Goal: Information Seeking & Learning: Compare options

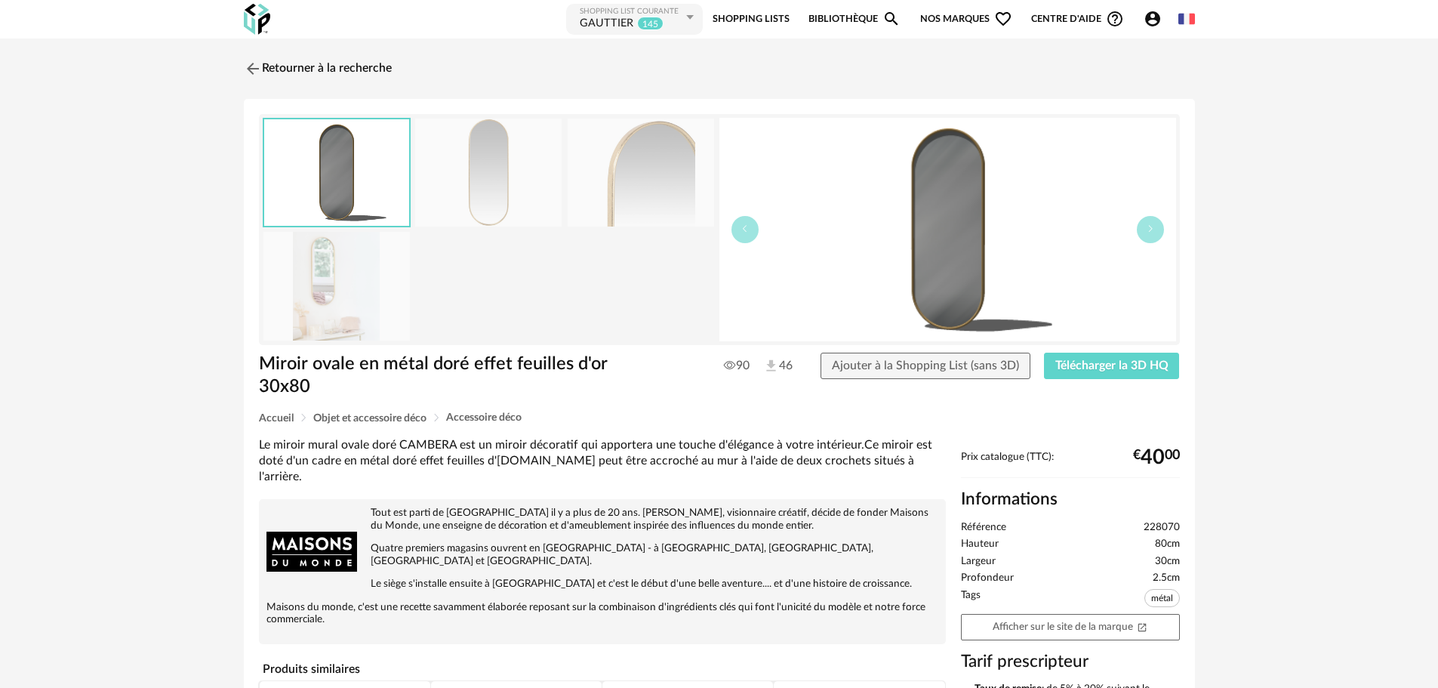
click at [613, 15] on div "Shopping List courante" at bounding box center [631, 12] width 103 height 10
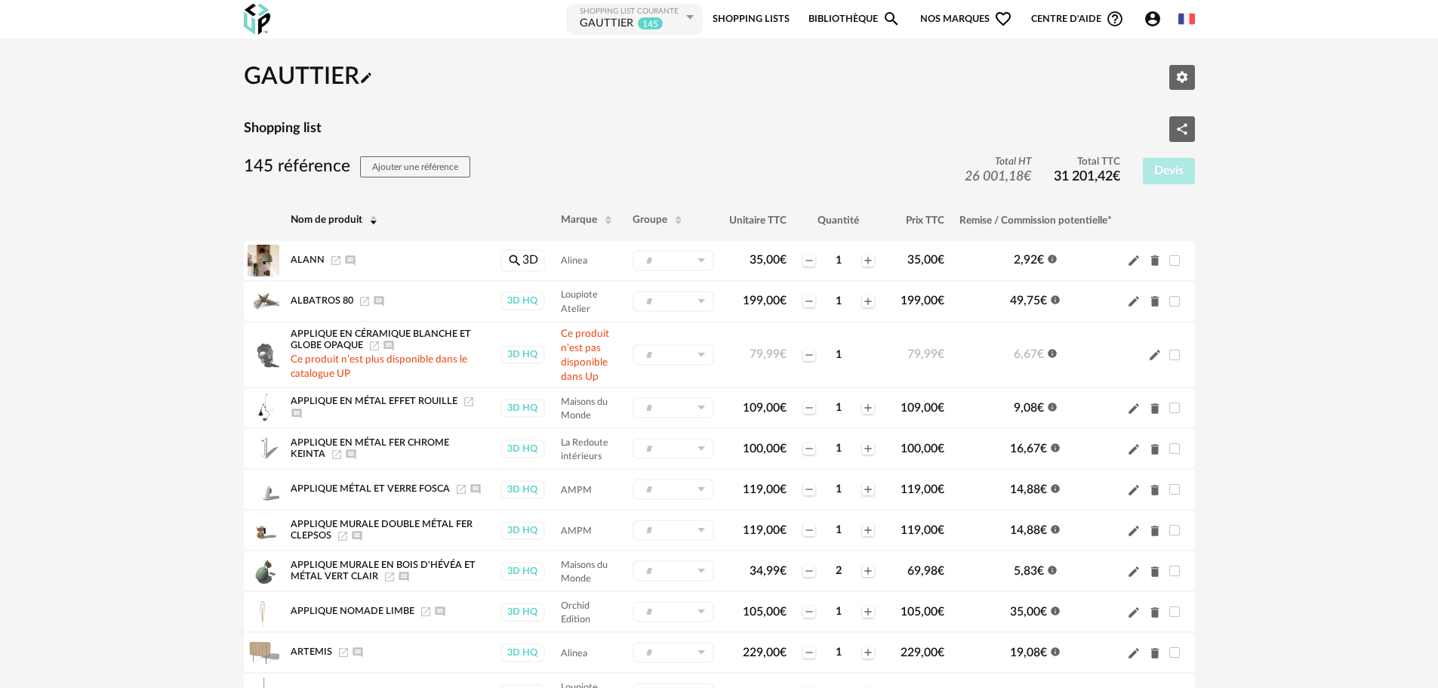
click at [256, 24] on img at bounding box center [257, 19] width 26 height 31
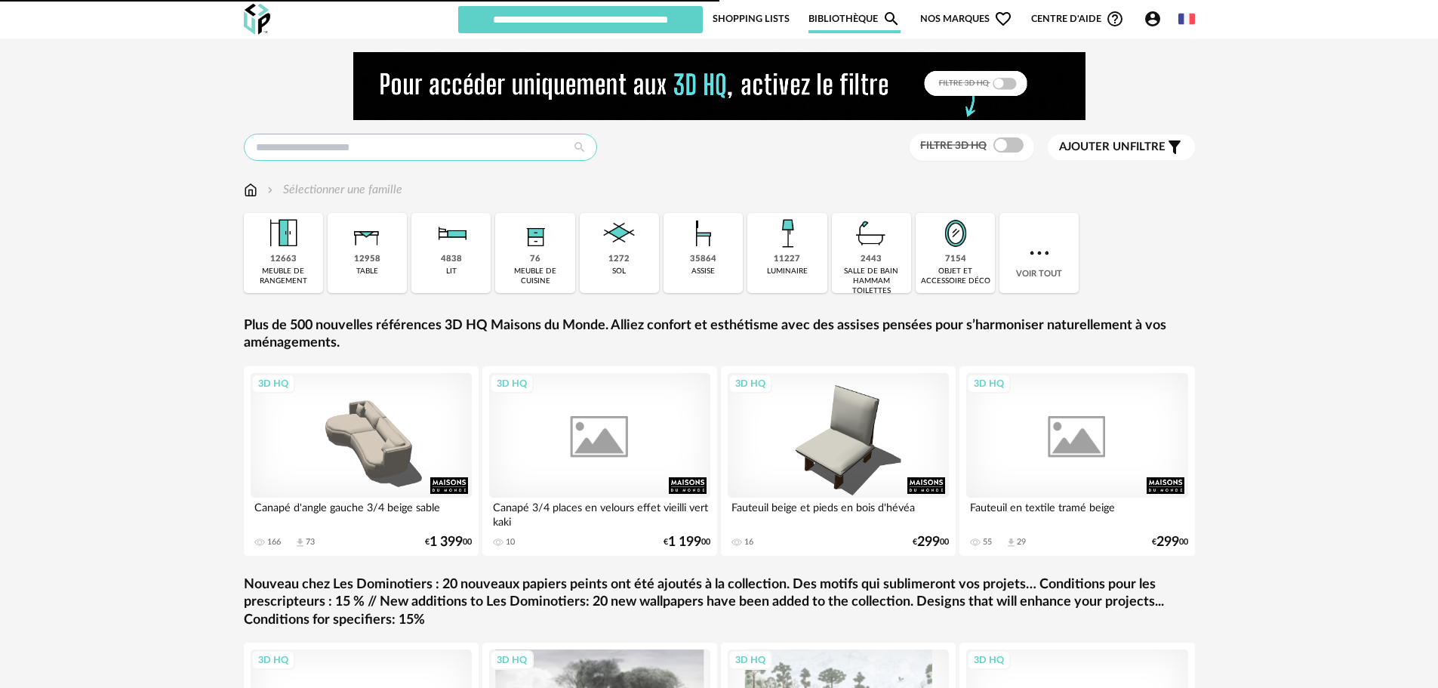
click at [446, 149] on input "text" at bounding box center [420, 147] width 353 height 27
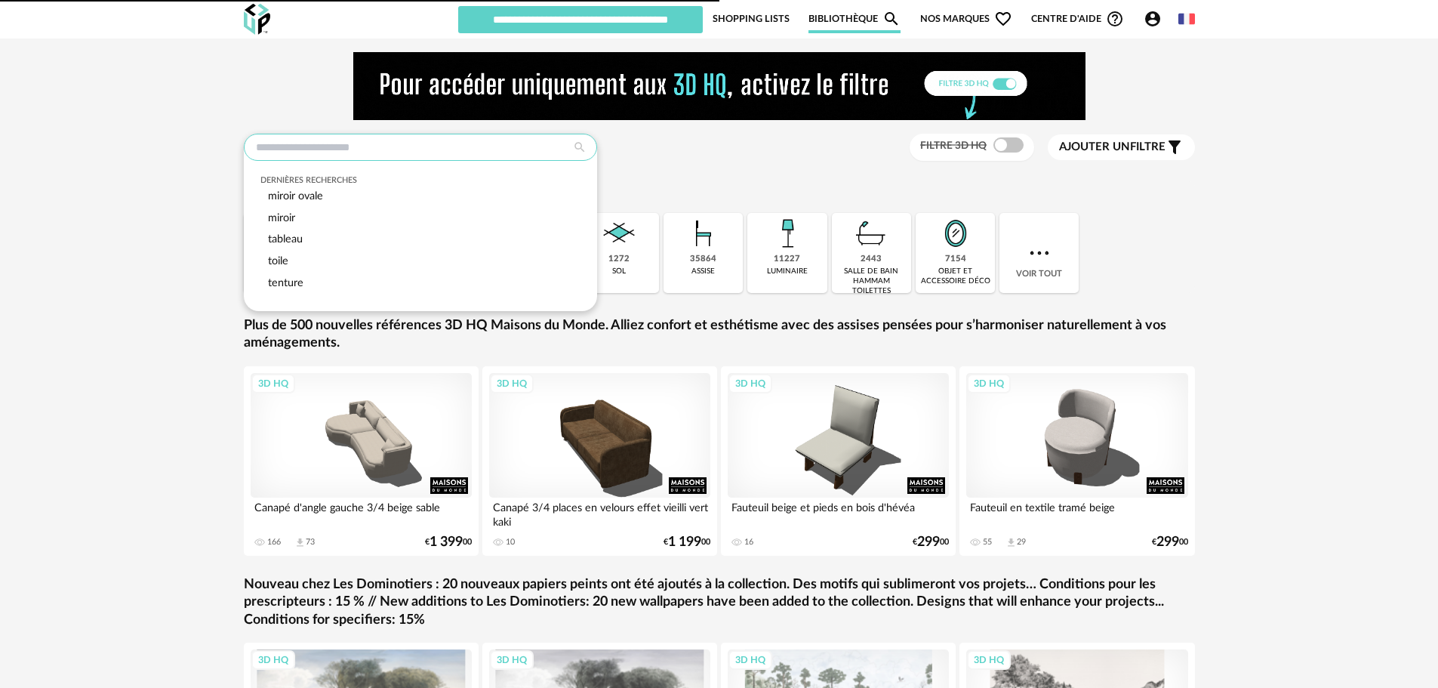
type input "********"
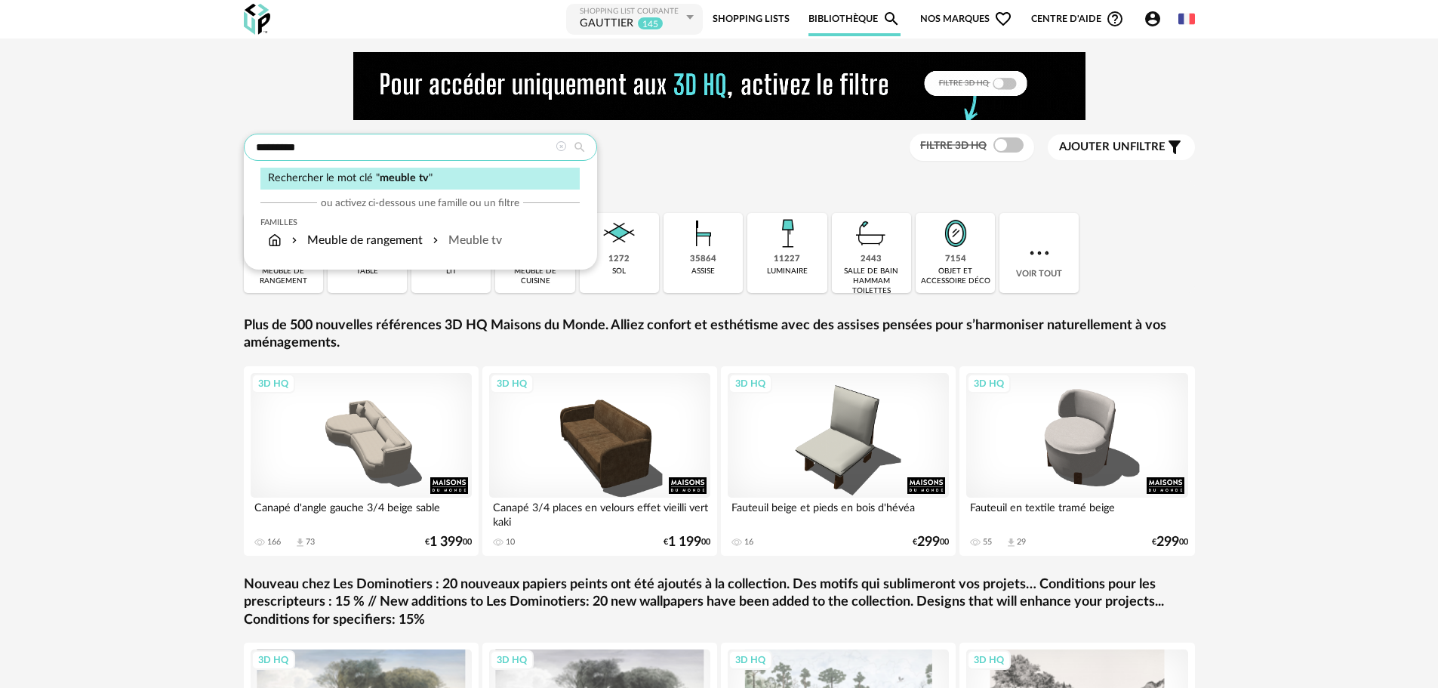
type input "*********"
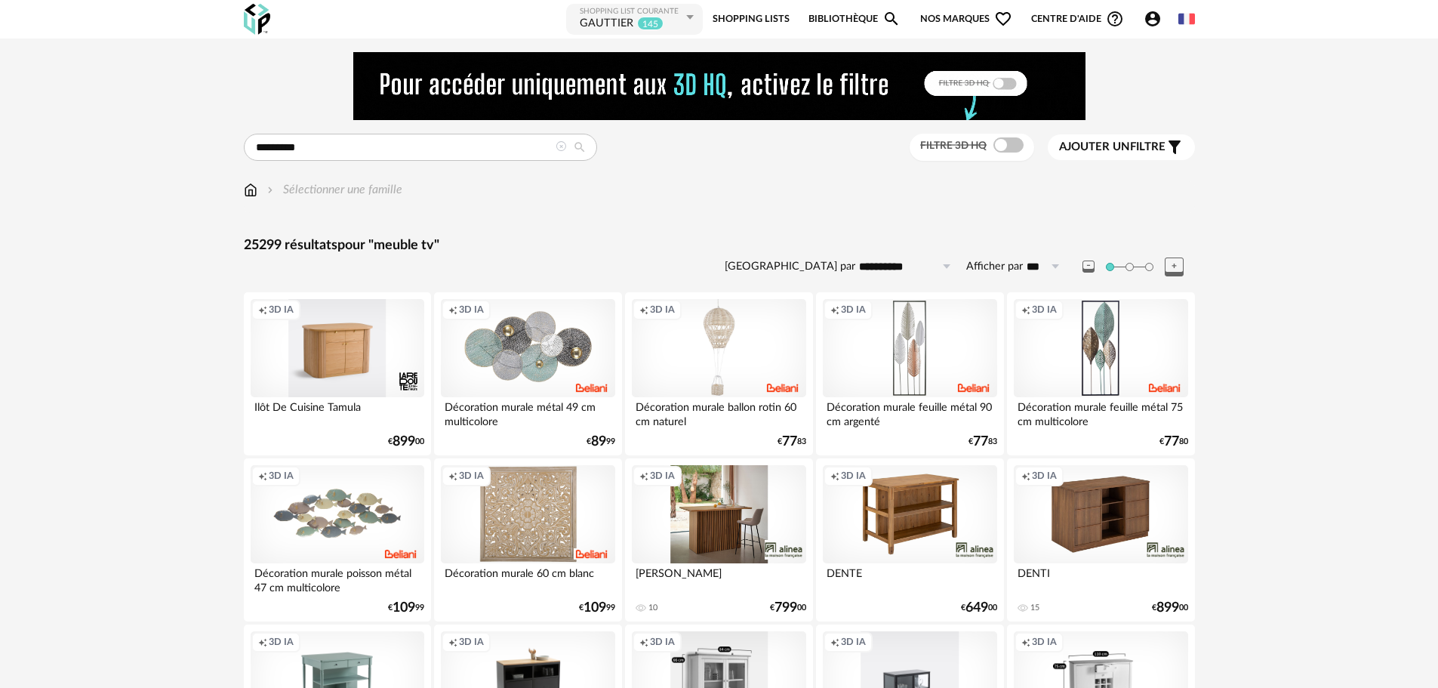
click at [1107, 147] on span "Ajouter un" at bounding box center [1094, 146] width 71 height 11
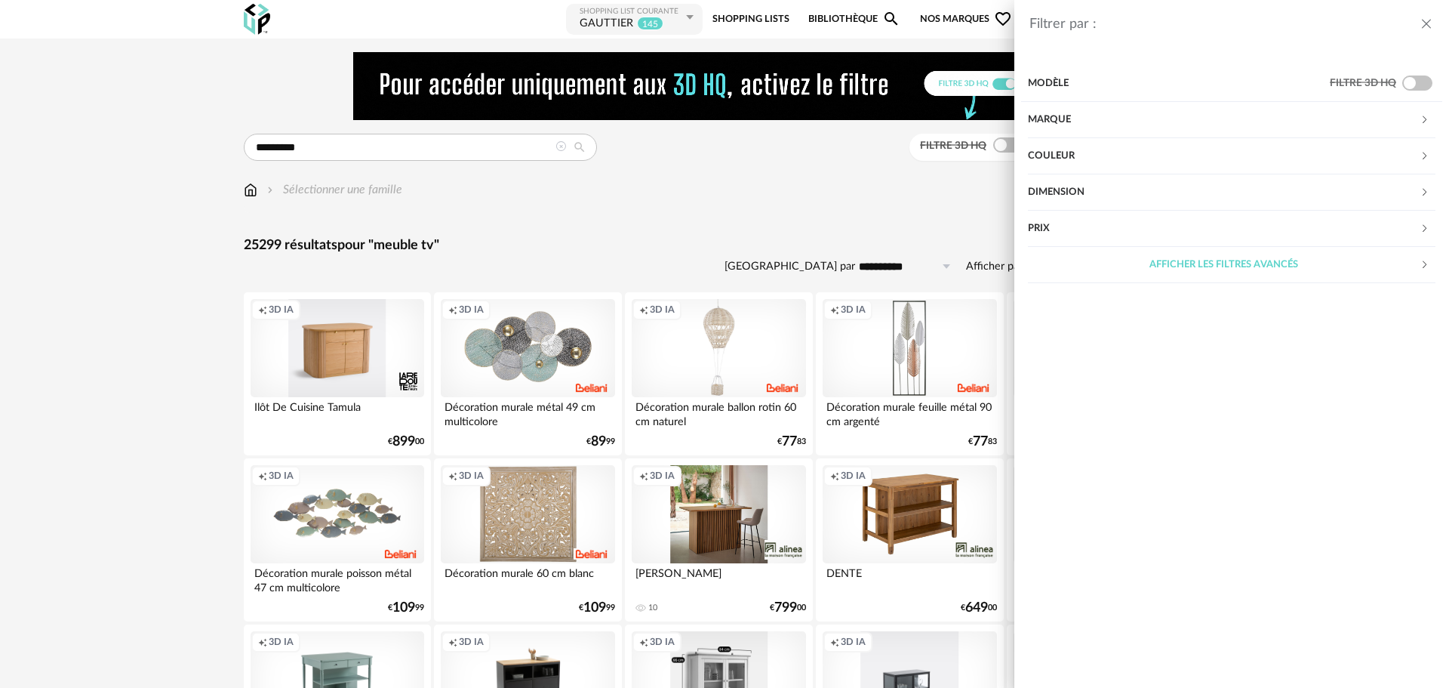
click at [1122, 254] on div "Afficher les filtres avancés" at bounding box center [1224, 265] width 392 height 36
click at [1062, 304] on div "Matière" at bounding box center [1224, 301] width 392 height 36
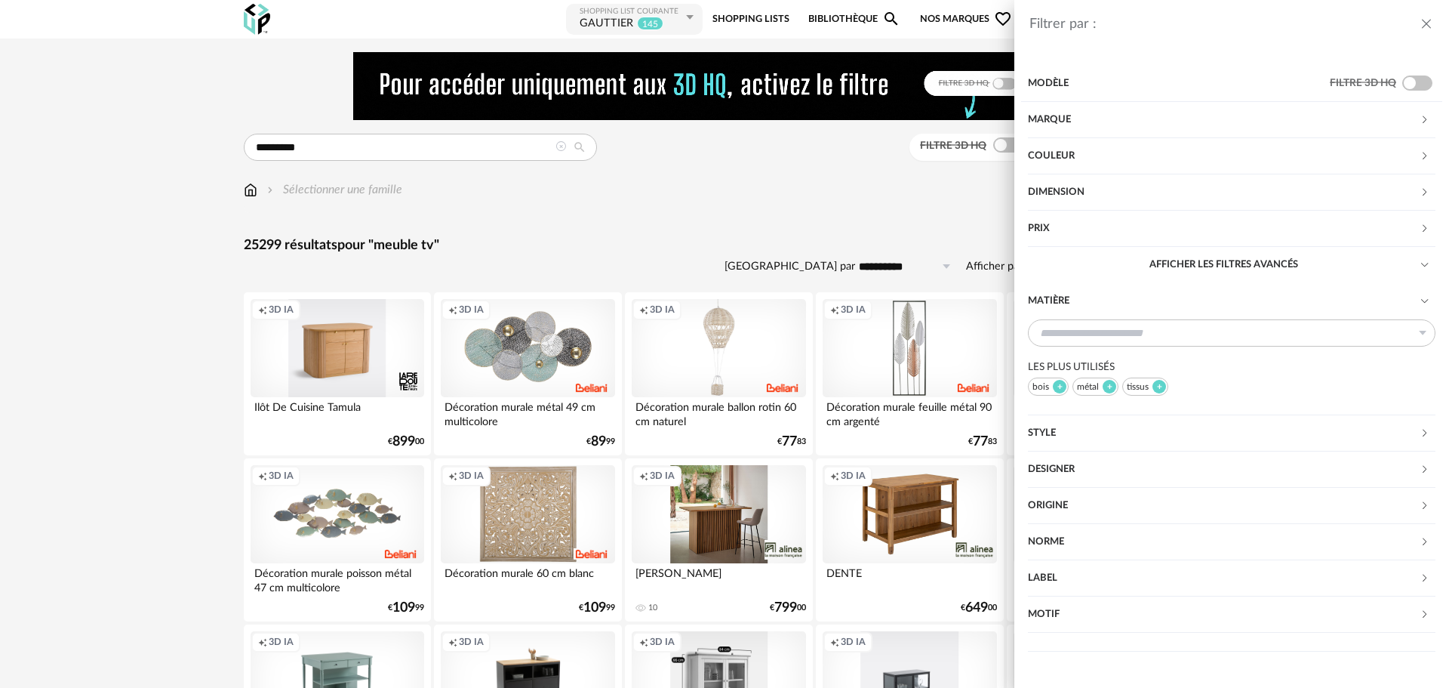
click at [1097, 385] on div "métal" at bounding box center [1096, 386] width 46 height 18
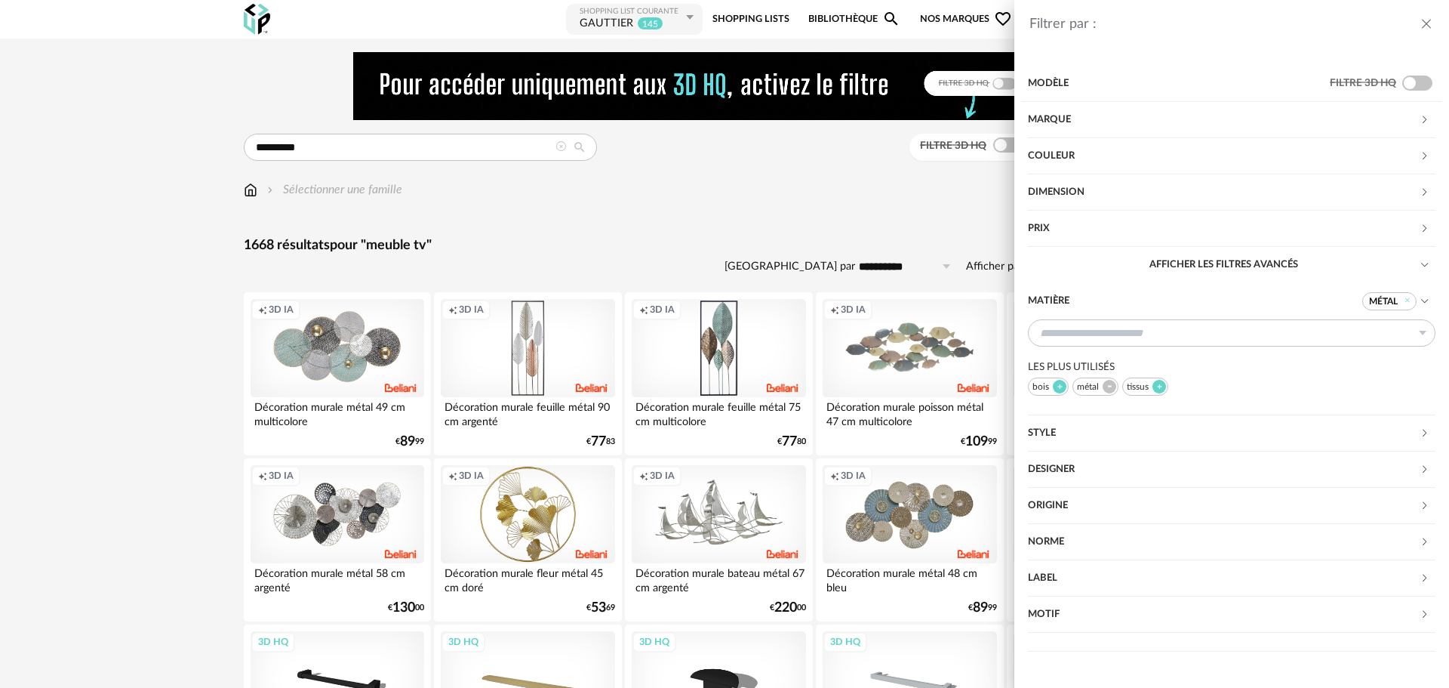
click at [726, 237] on div "Filtrer par : Modèle Filtre 3D HQ Marque &tradition 0 101 Copenhagen 0 366 Conc…" at bounding box center [724, 344] width 1449 height 688
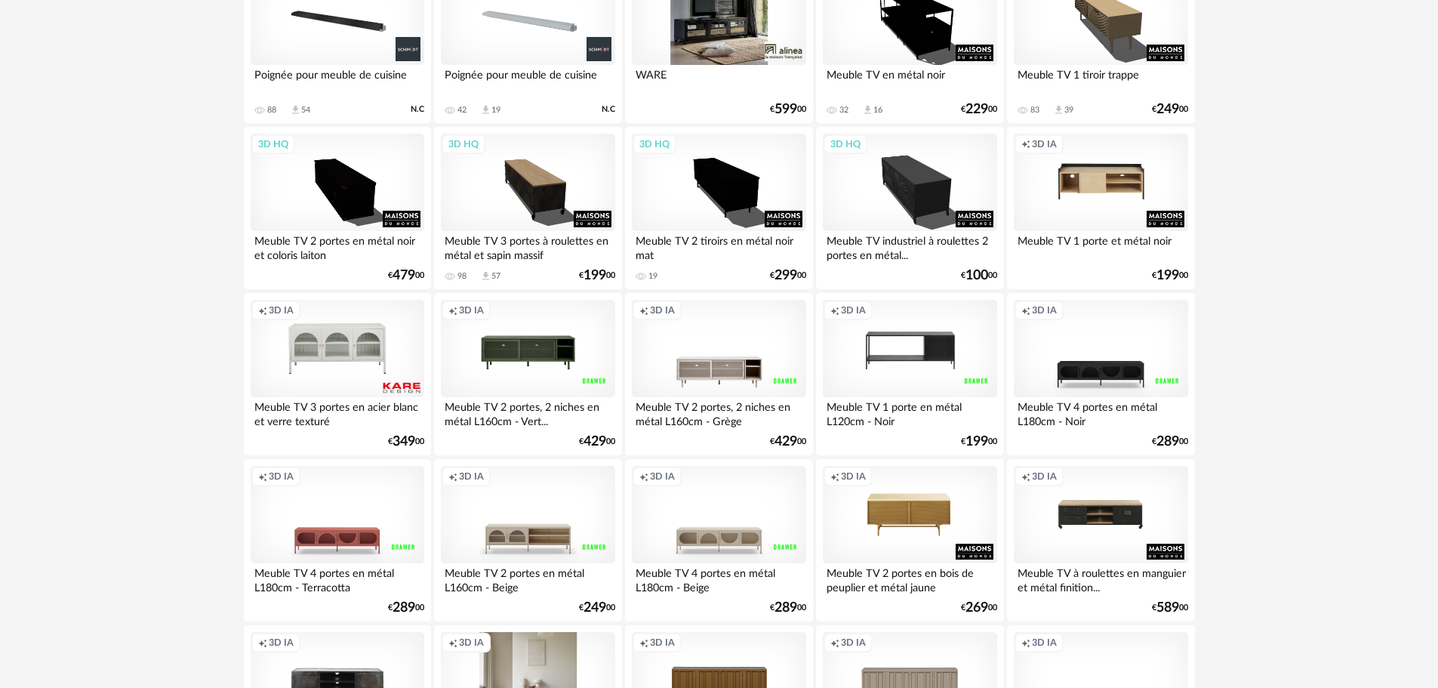
scroll to position [1057, 0]
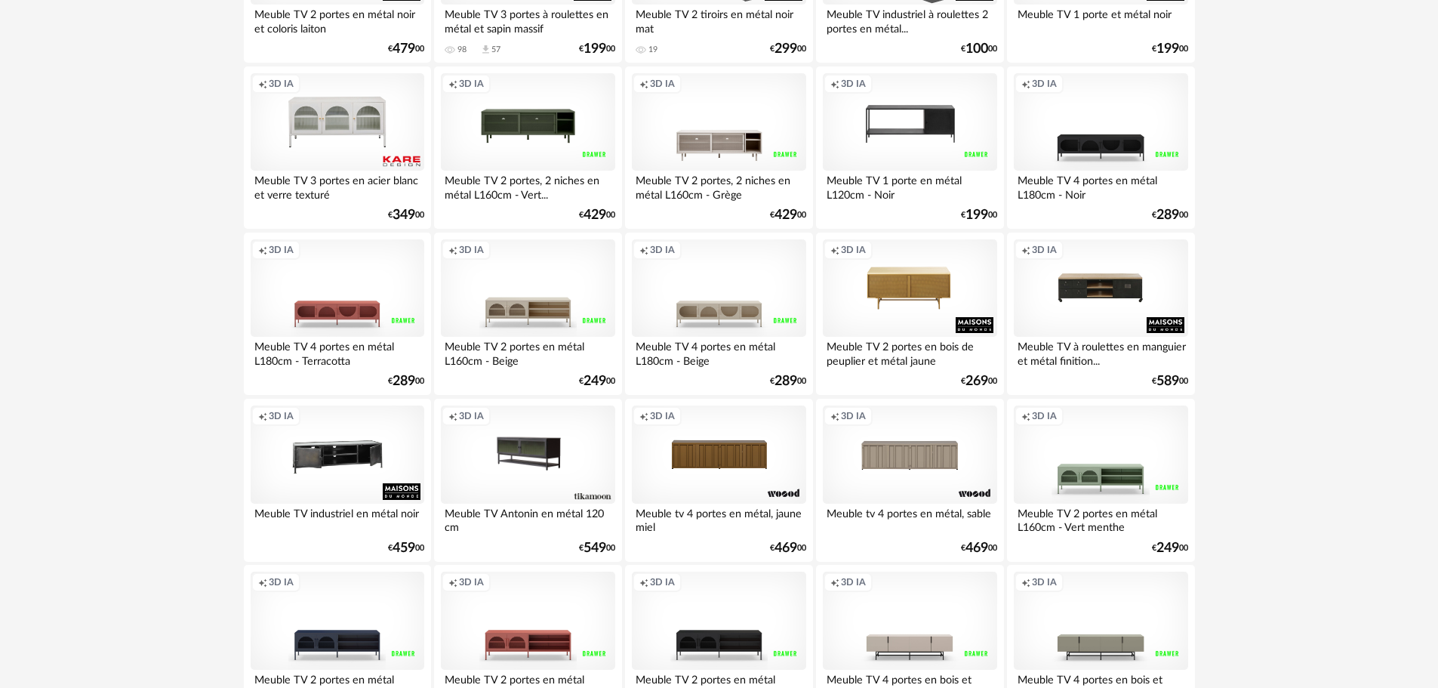
click at [358, 458] on div "Creation icon 3D IA" at bounding box center [338, 454] width 174 height 98
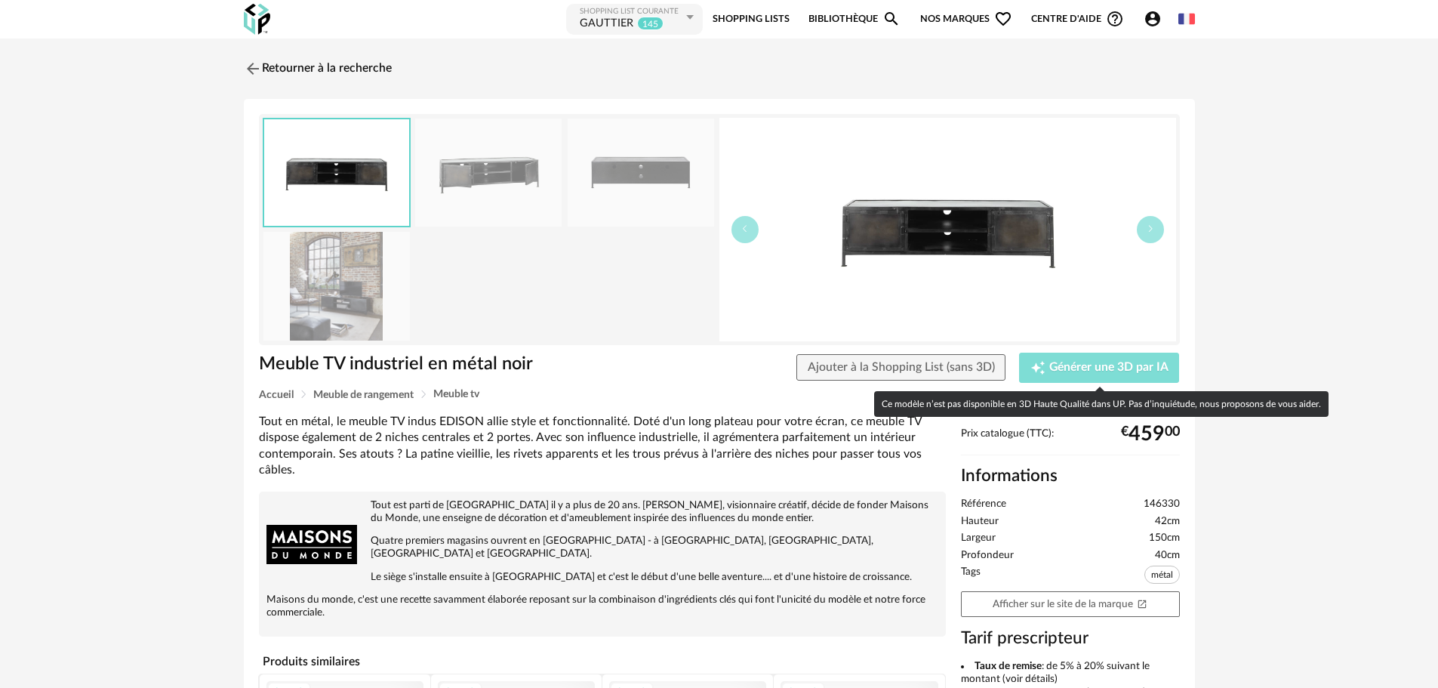
click at [1099, 365] on span "Générer une 3D par IA" at bounding box center [1108, 368] width 119 height 12
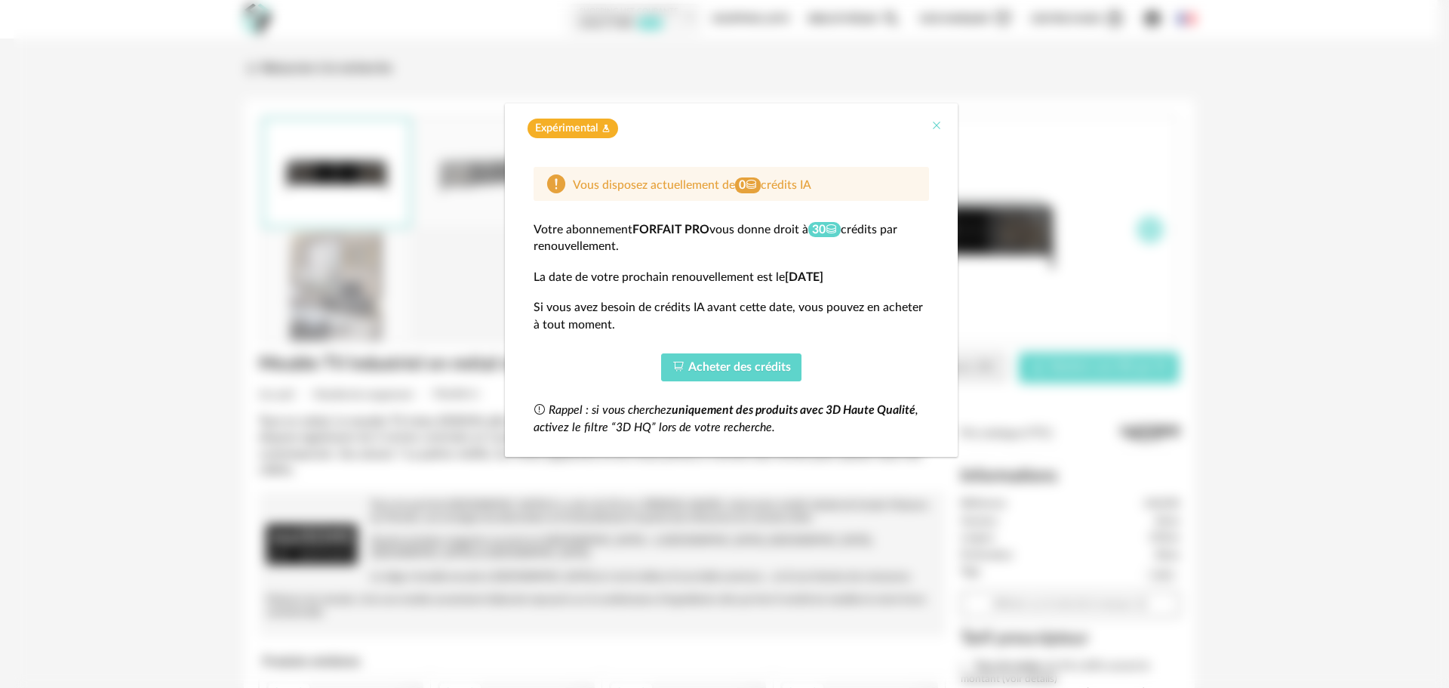
click at [934, 127] on icon "Close" at bounding box center [937, 125] width 12 height 12
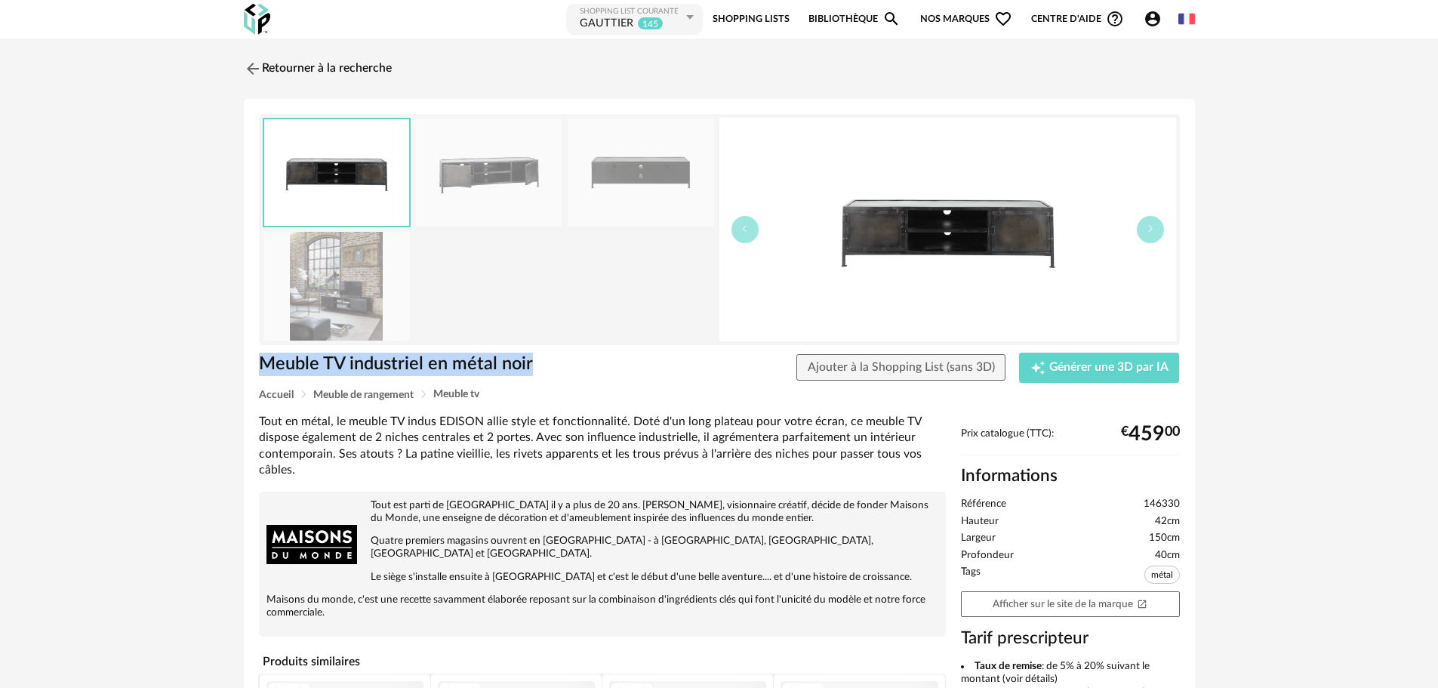
drag, startPoint x: 539, startPoint y: 363, endPoint x: 229, endPoint y: 355, distance: 309.6
click at [230, 355] on div "Retourner à la recherche Meuble TV industriel en métal noir Meuble TV industrie…" at bounding box center [719, 542] width 978 height 981
click at [858, 368] on span "Ajouter à la Shopping List (sans 3D)" at bounding box center [901, 367] width 187 height 12
click at [254, 67] on img at bounding box center [251, 68] width 22 height 22
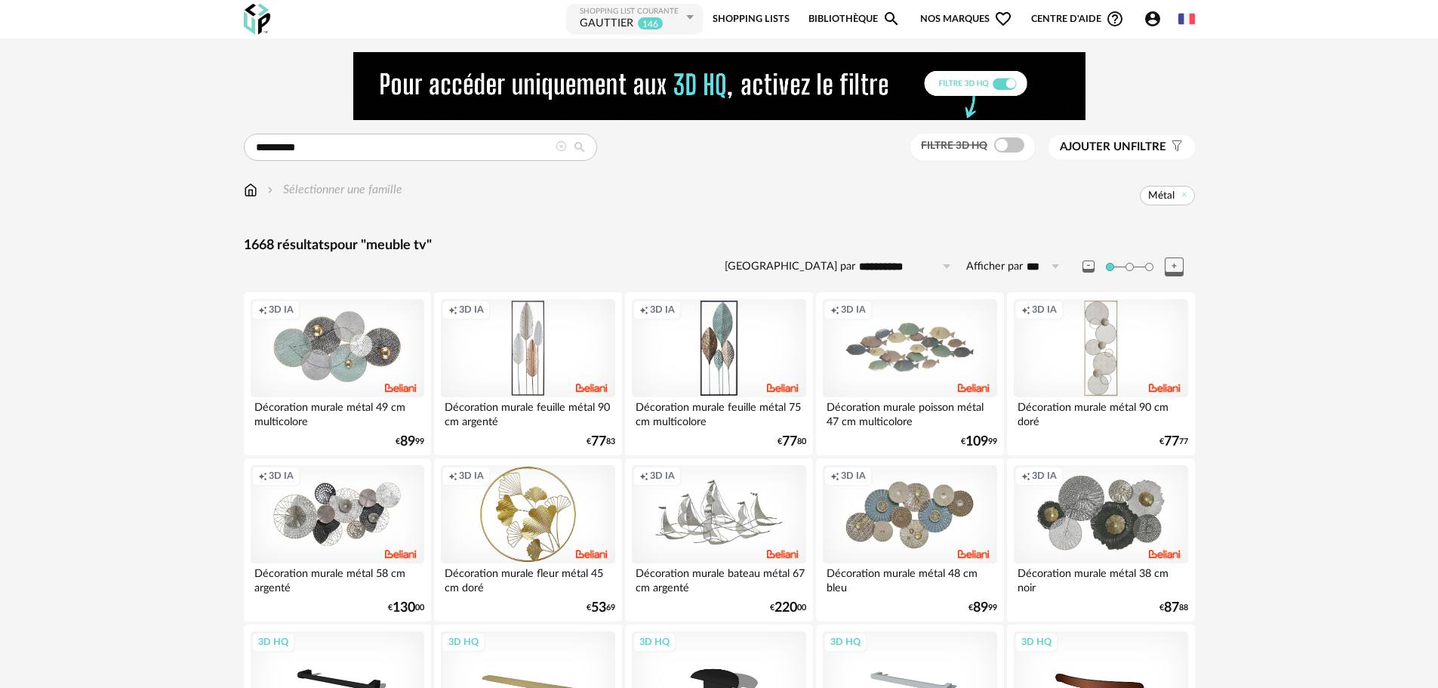
click at [1007, 81] on img at bounding box center [719, 86] width 732 height 68
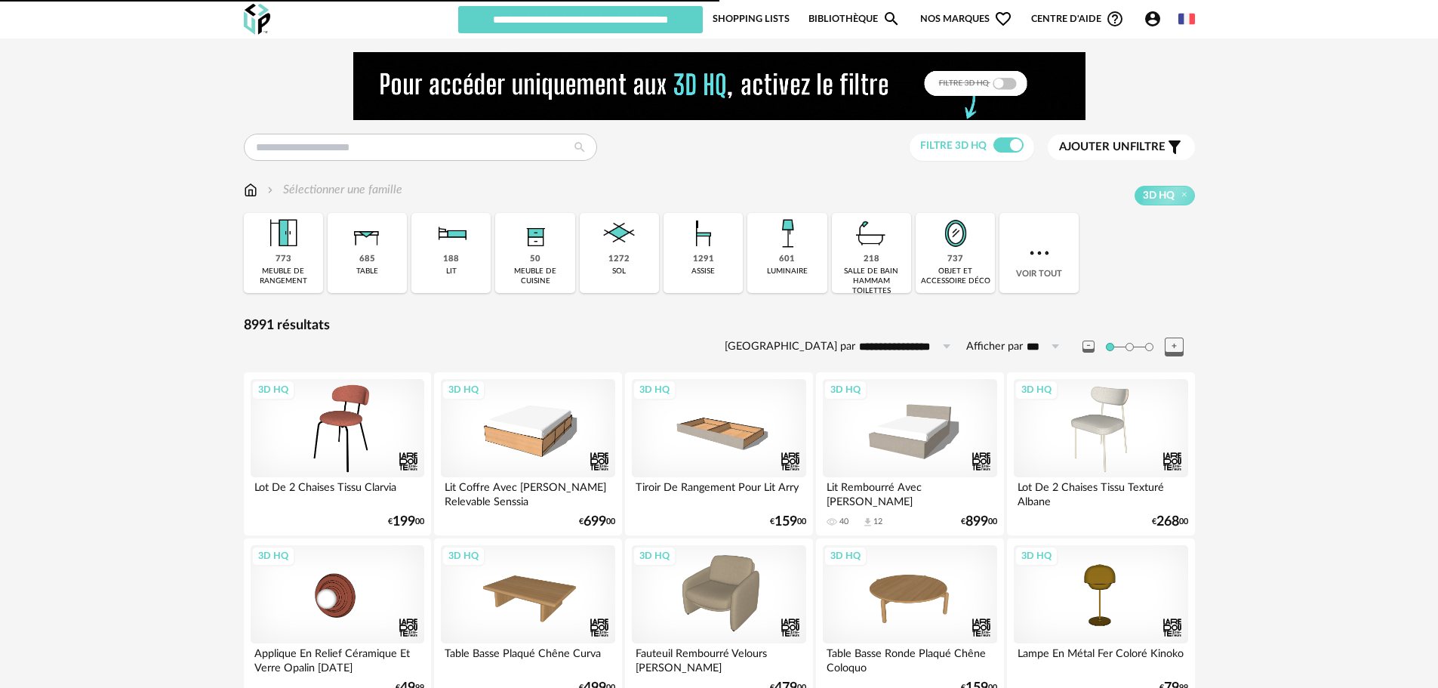
type input "********"
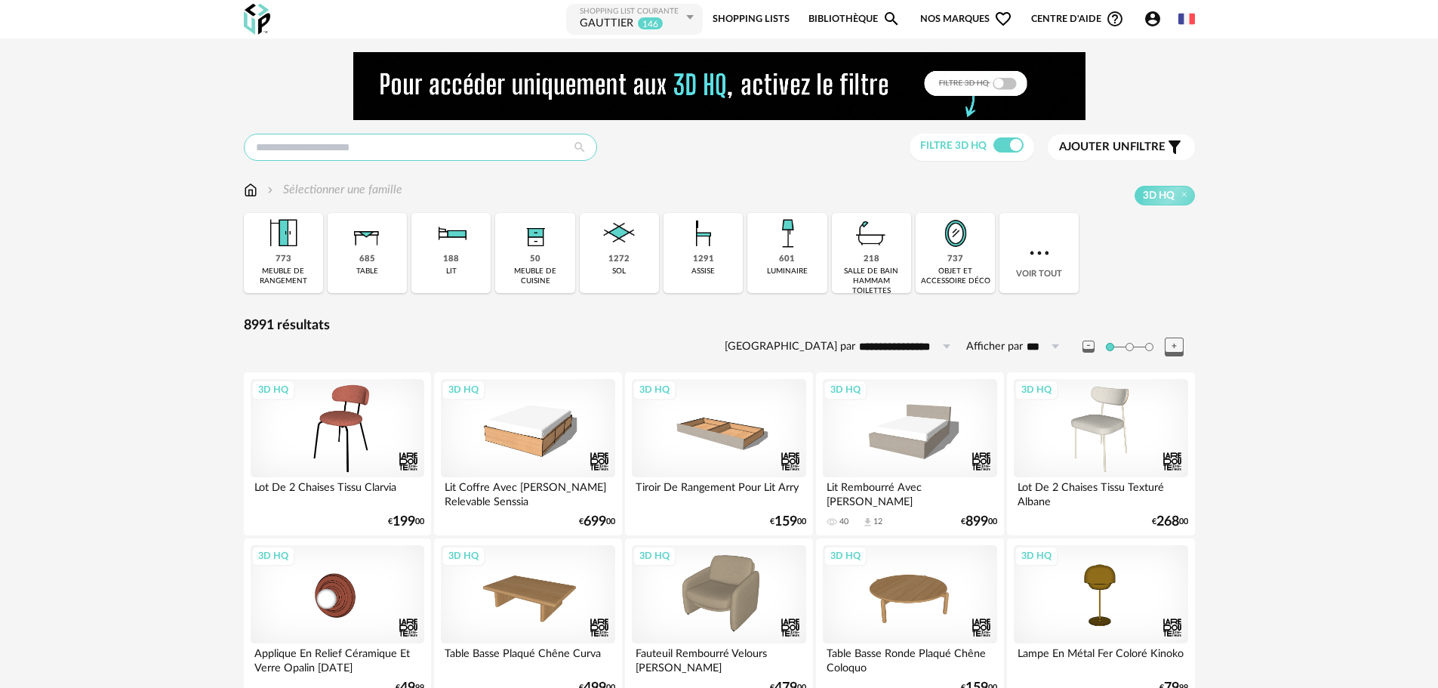
click at [436, 143] on input "text" at bounding box center [420, 147] width 353 height 27
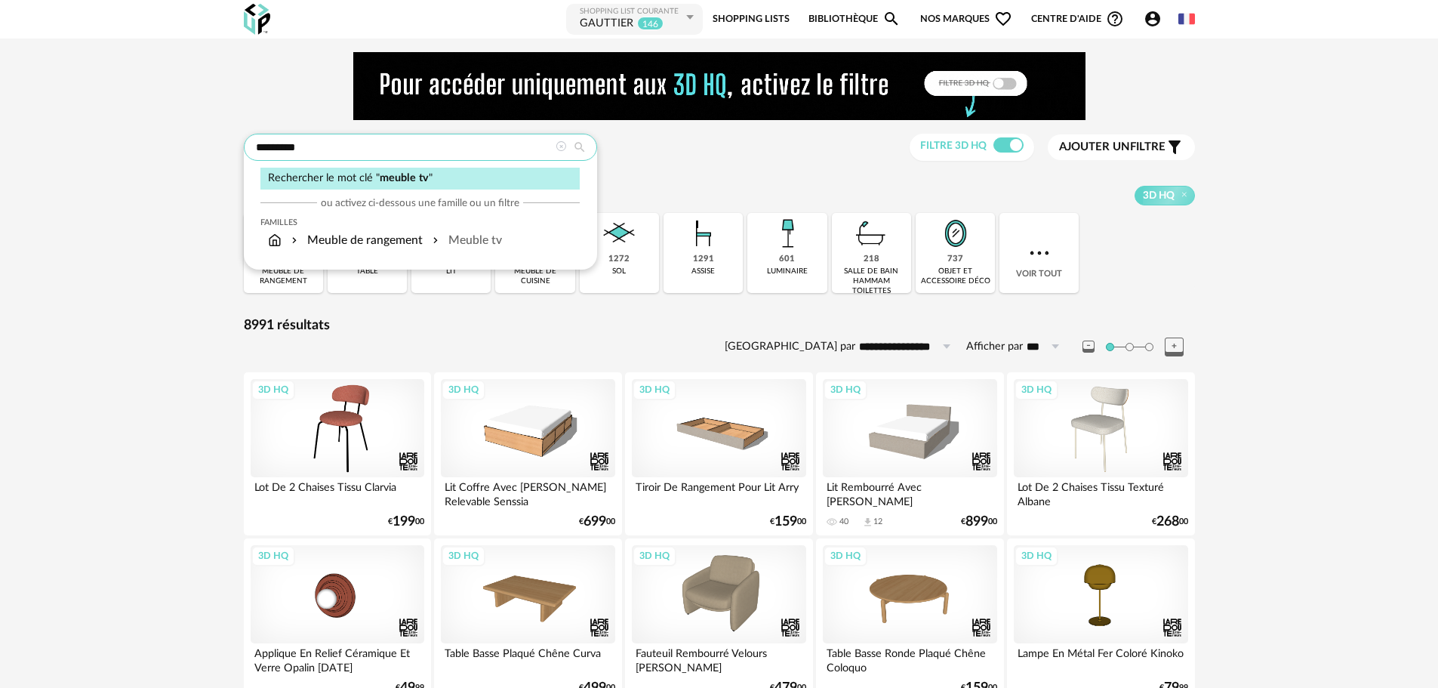
type input "*********"
type input "**********"
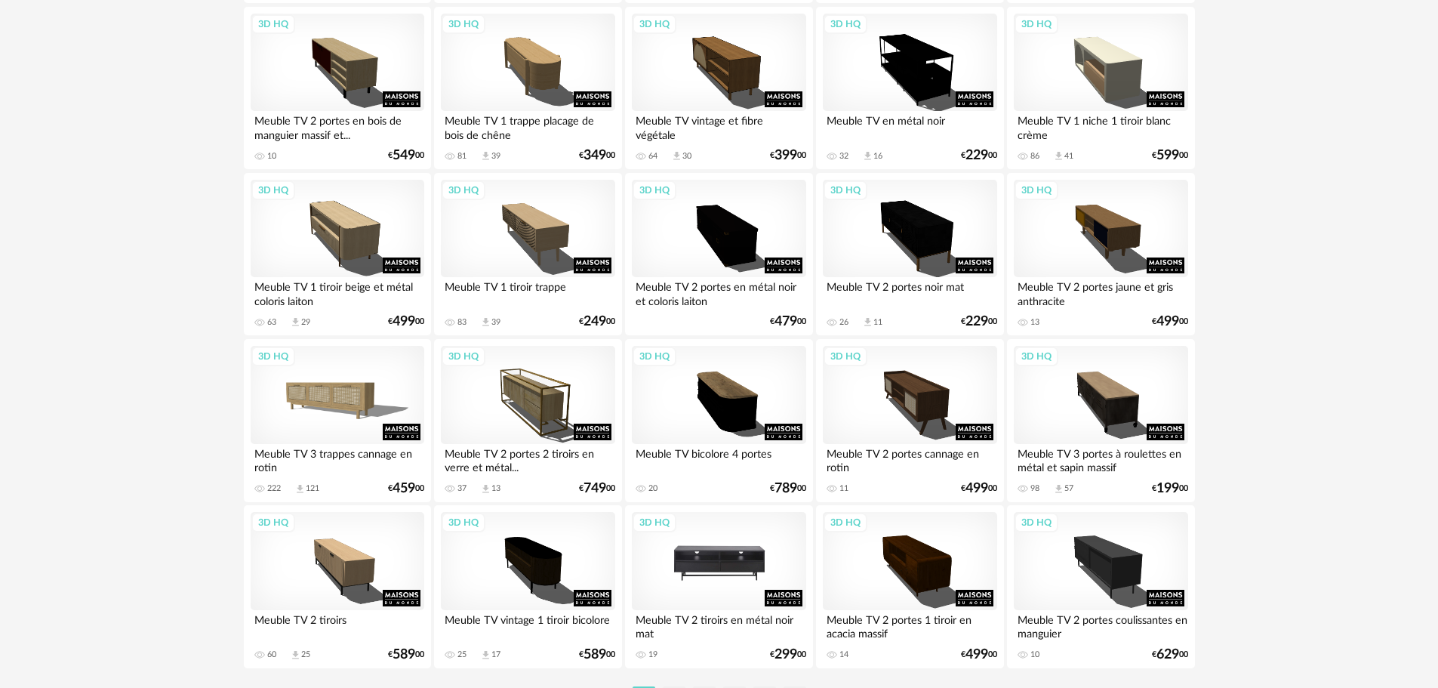
scroll to position [3026, 0]
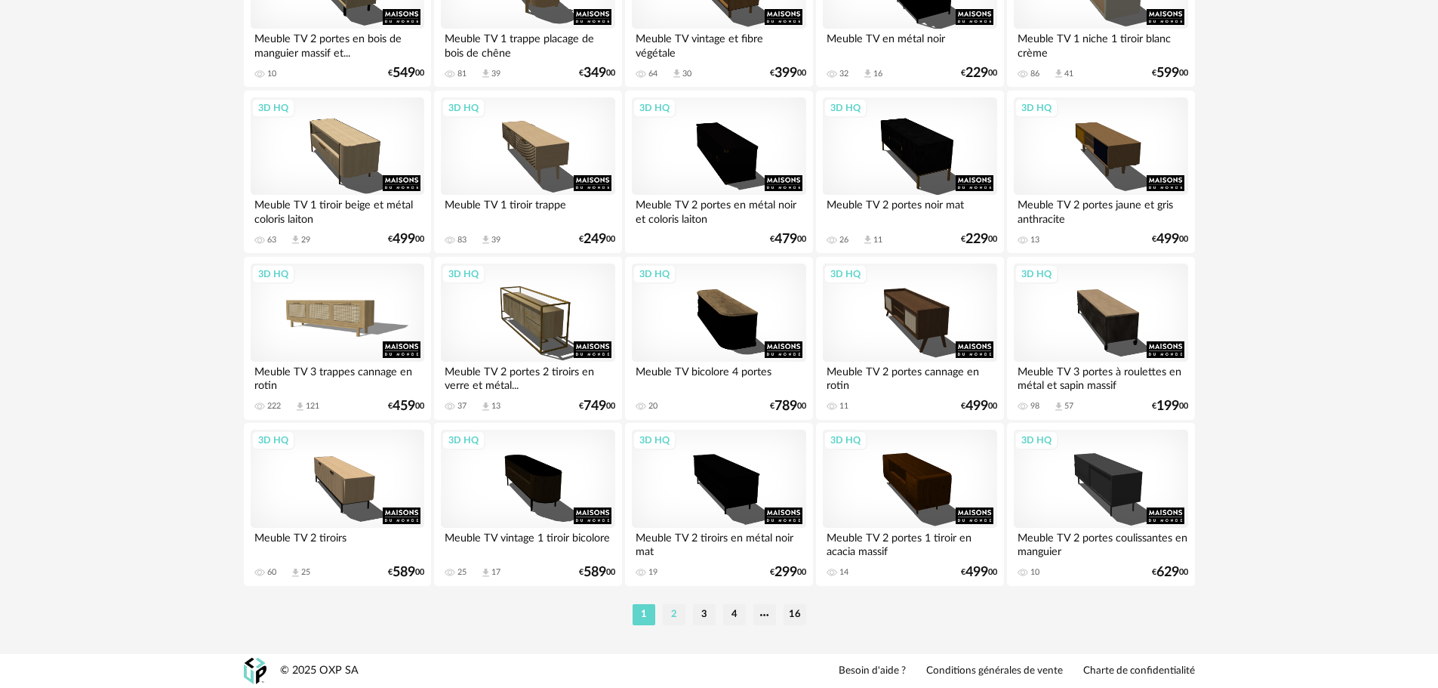
click at [671, 612] on li "2" at bounding box center [674, 614] width 23 height 21
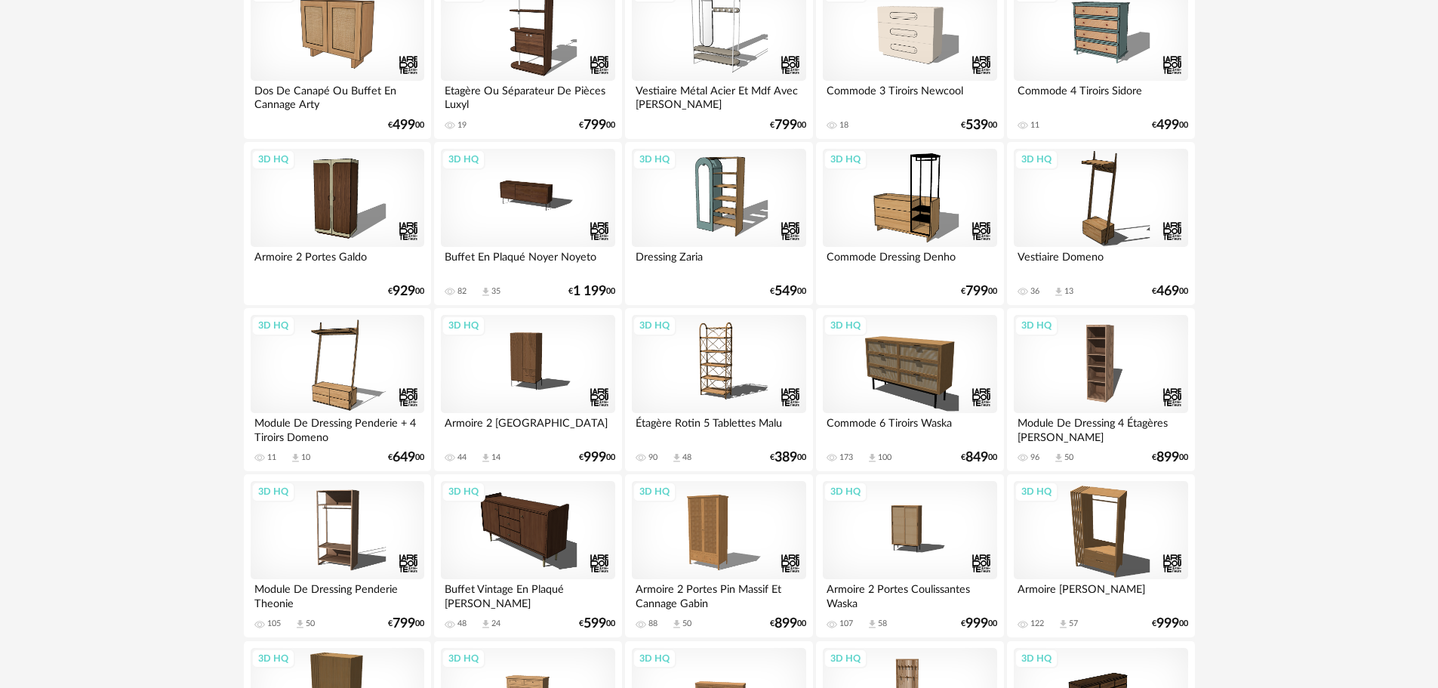
scroll to position [1434, 0]
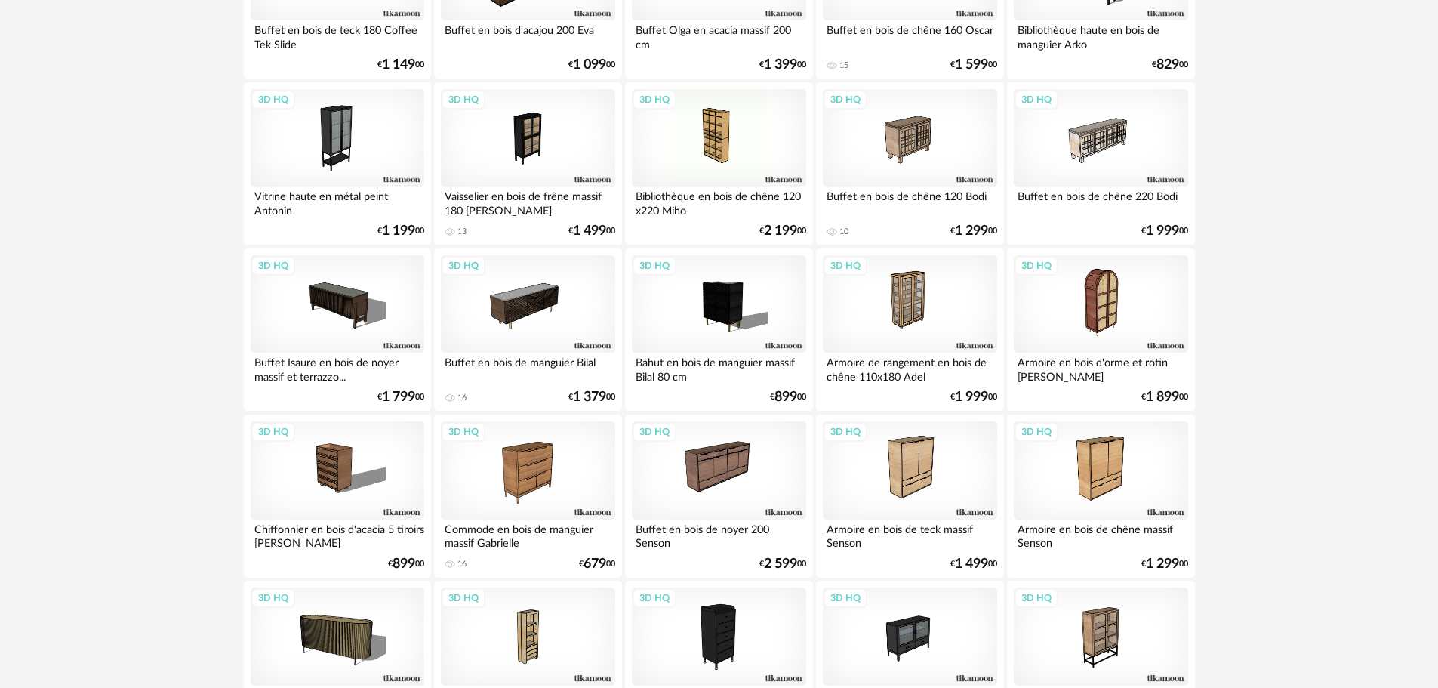
scroll to position [3026, 0]
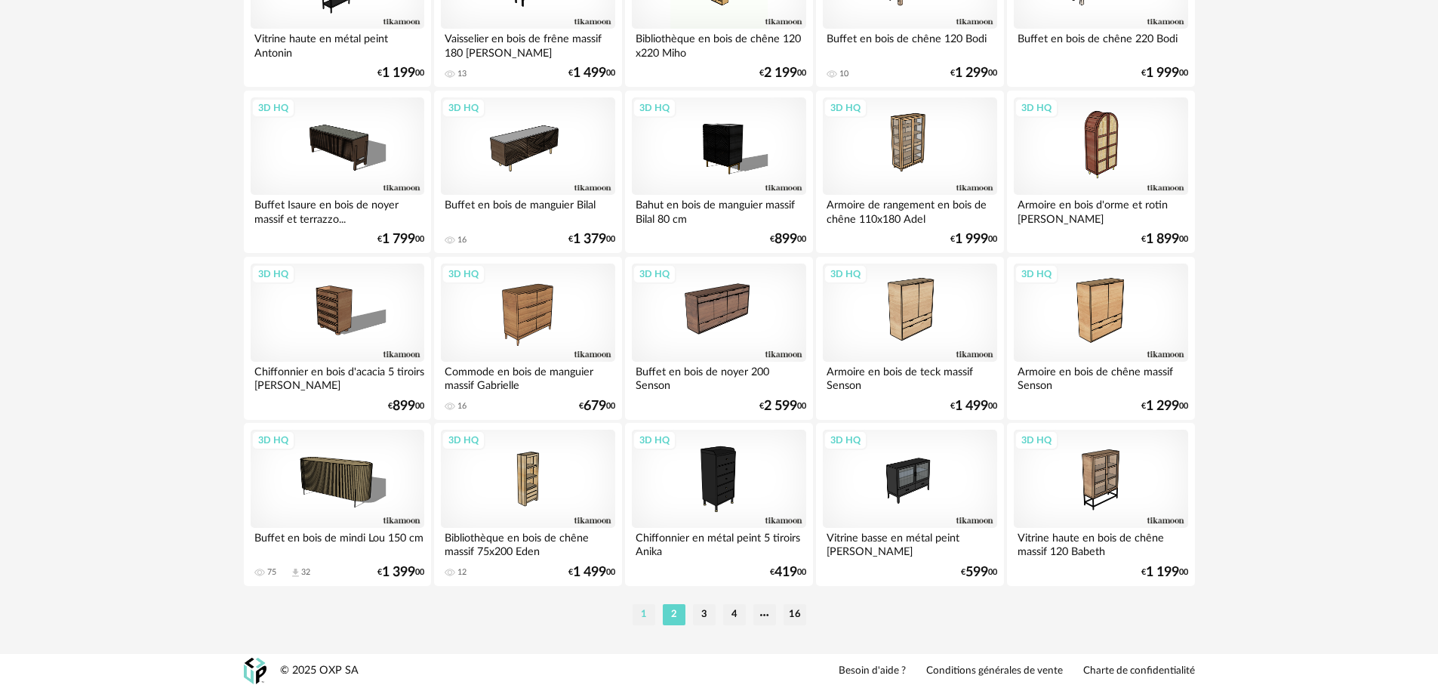
click at [643, 611] on li "1" at bounding box center [644, 614] width 23 height 21
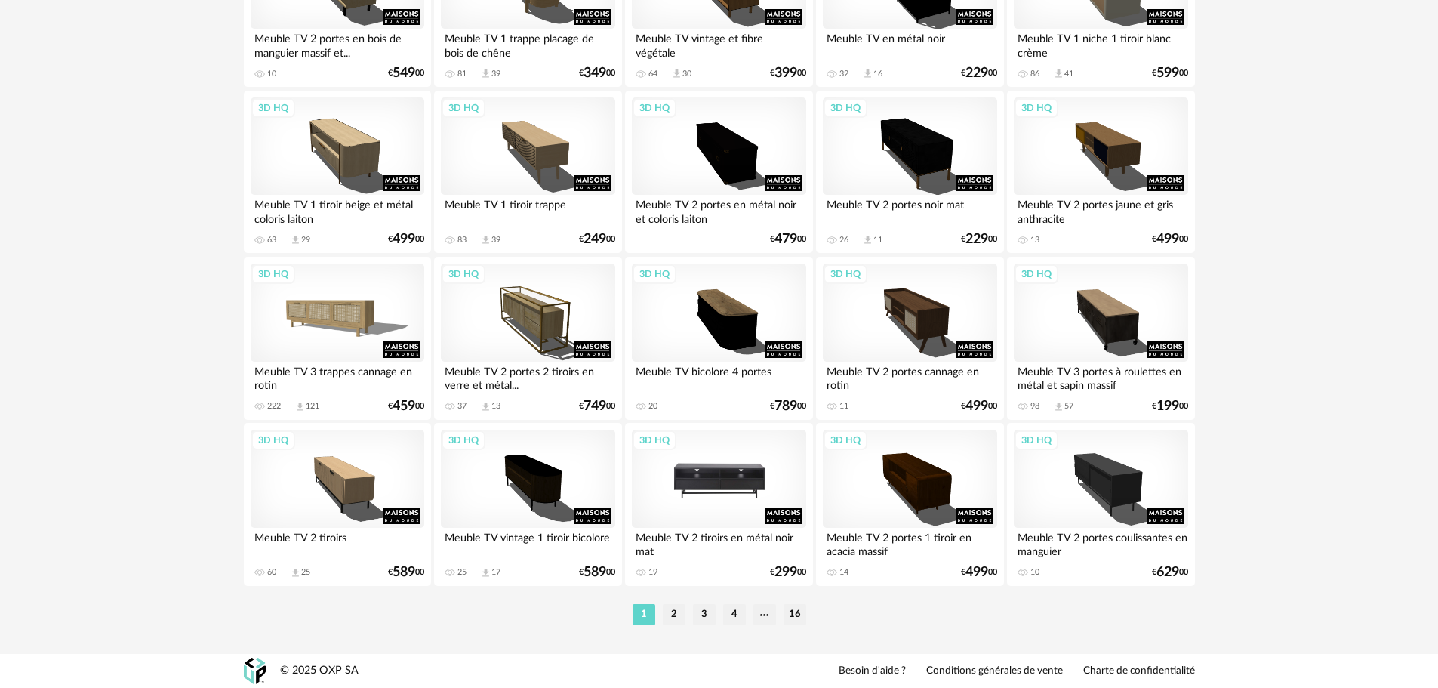
click at [731, 482] on div "3D HQ" at bounding box center [719, 478] width 174 height 98
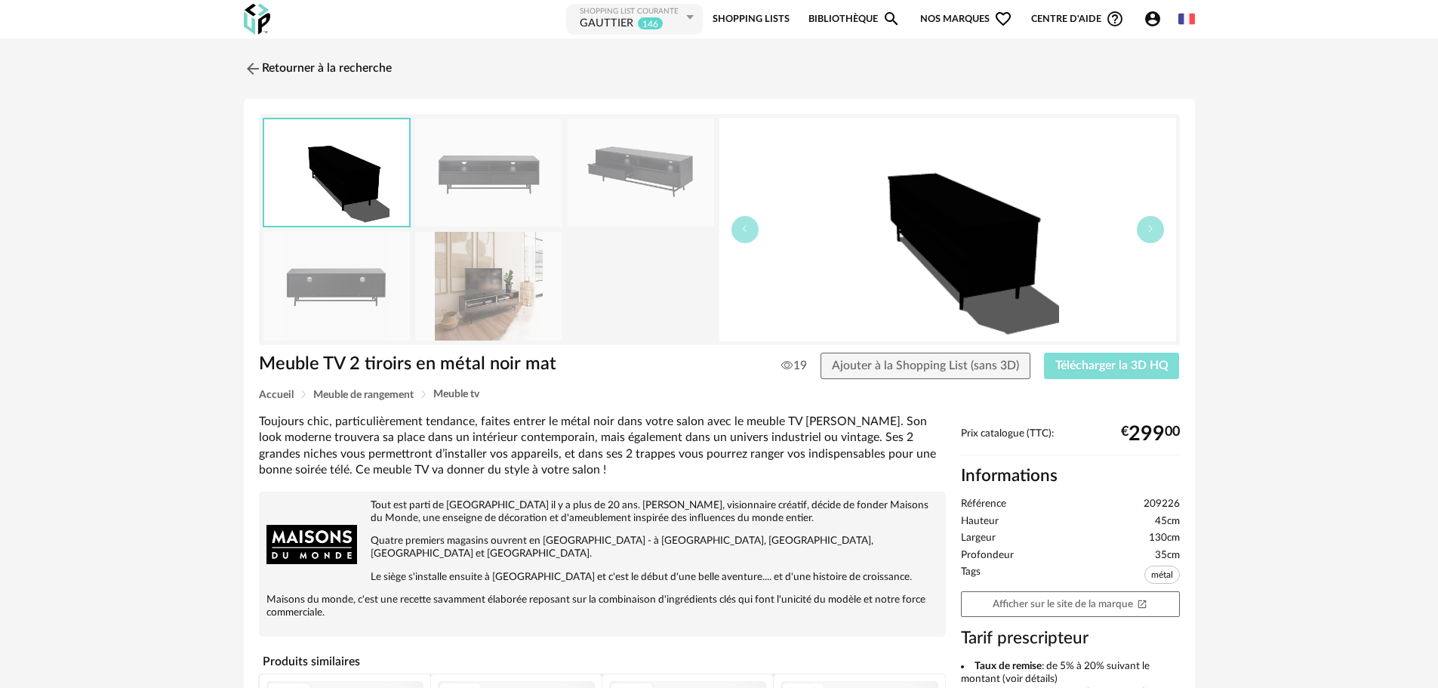
click at [1094, 367] on span "Télécharger la 3D HQ" at bounding box center [1111, 365] width 113 height 12
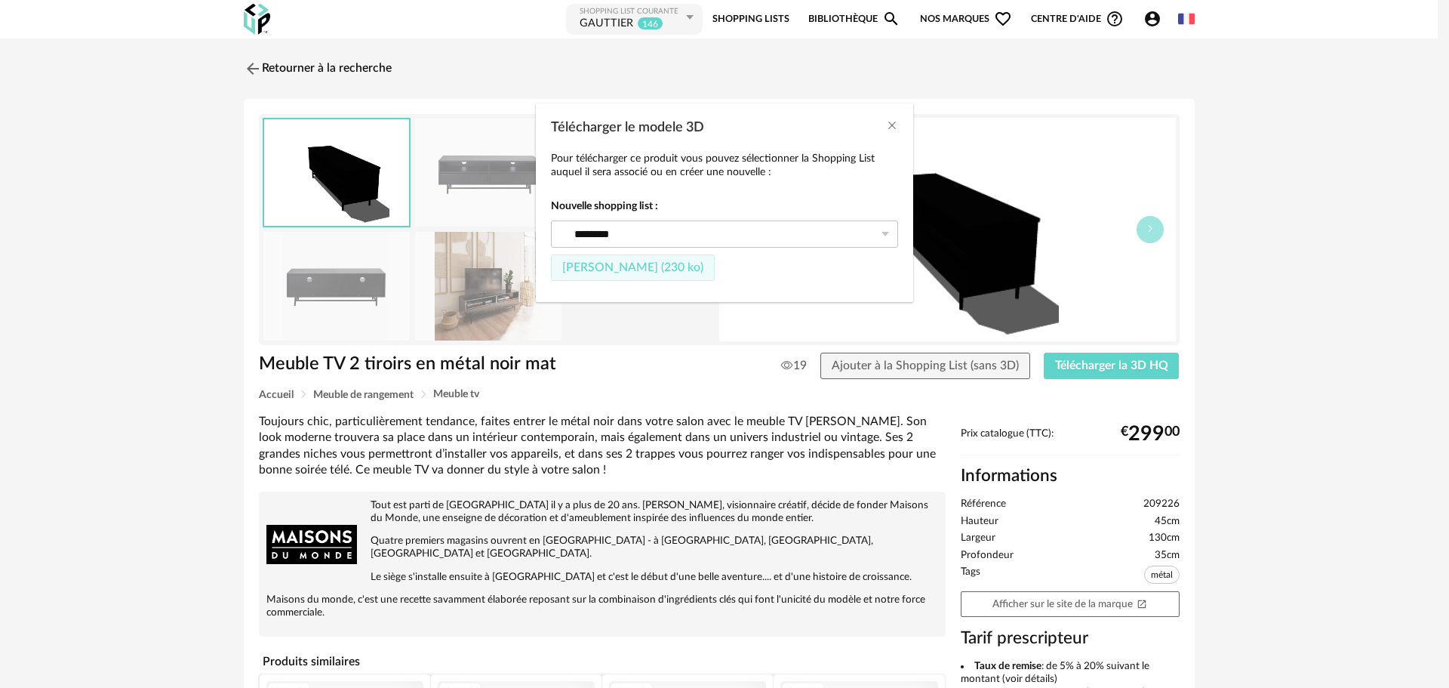
click at [648, 259] on button "Fichier SketchUp (230 ko)" at bounding box center [633, 267] width 164 height 27
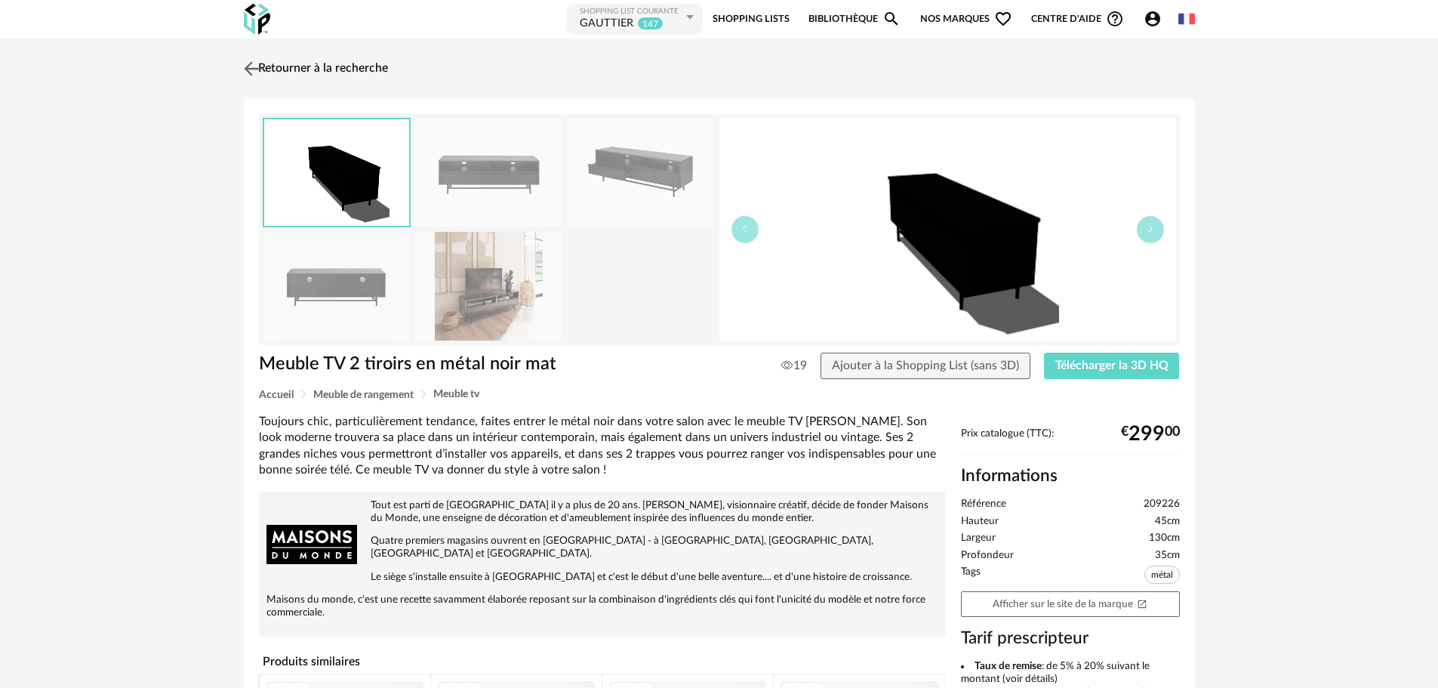
click at [254, 69] on img at bounding box center [251, 68] width 22 height 22
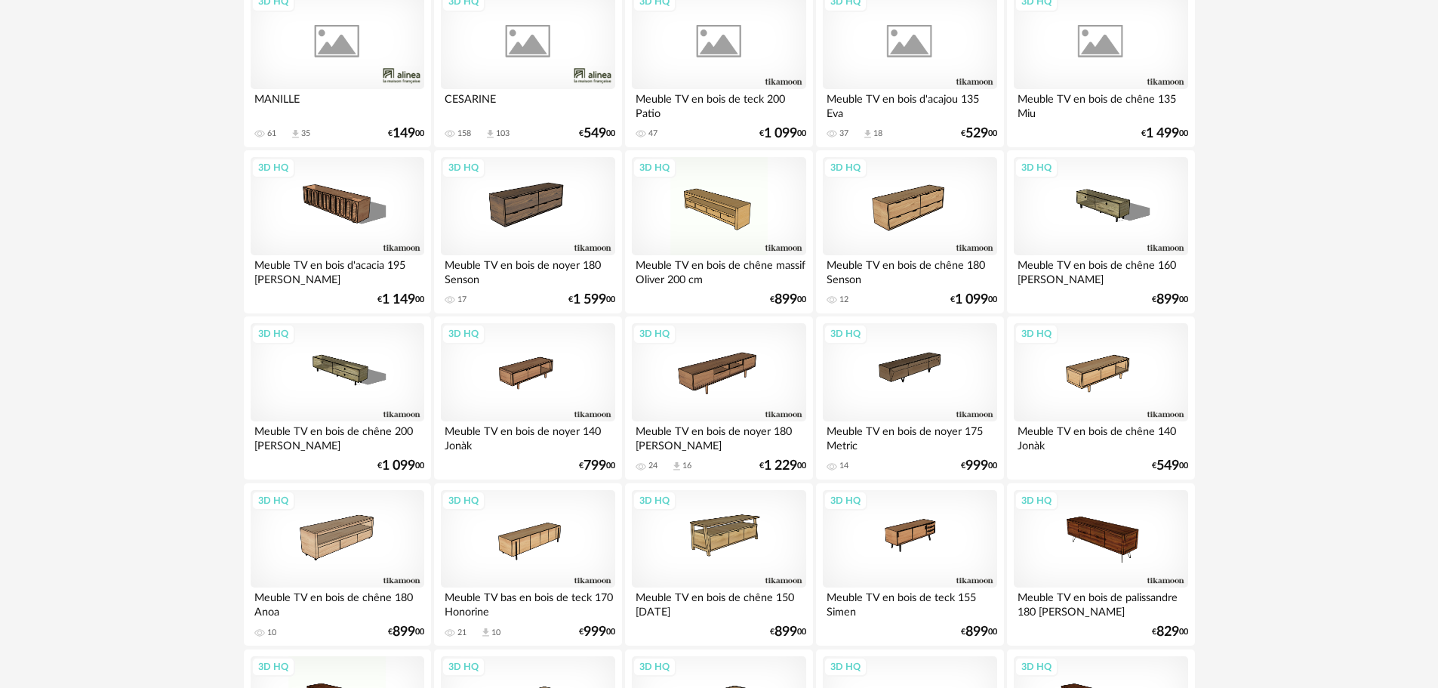
scroll to position [1894, 0]
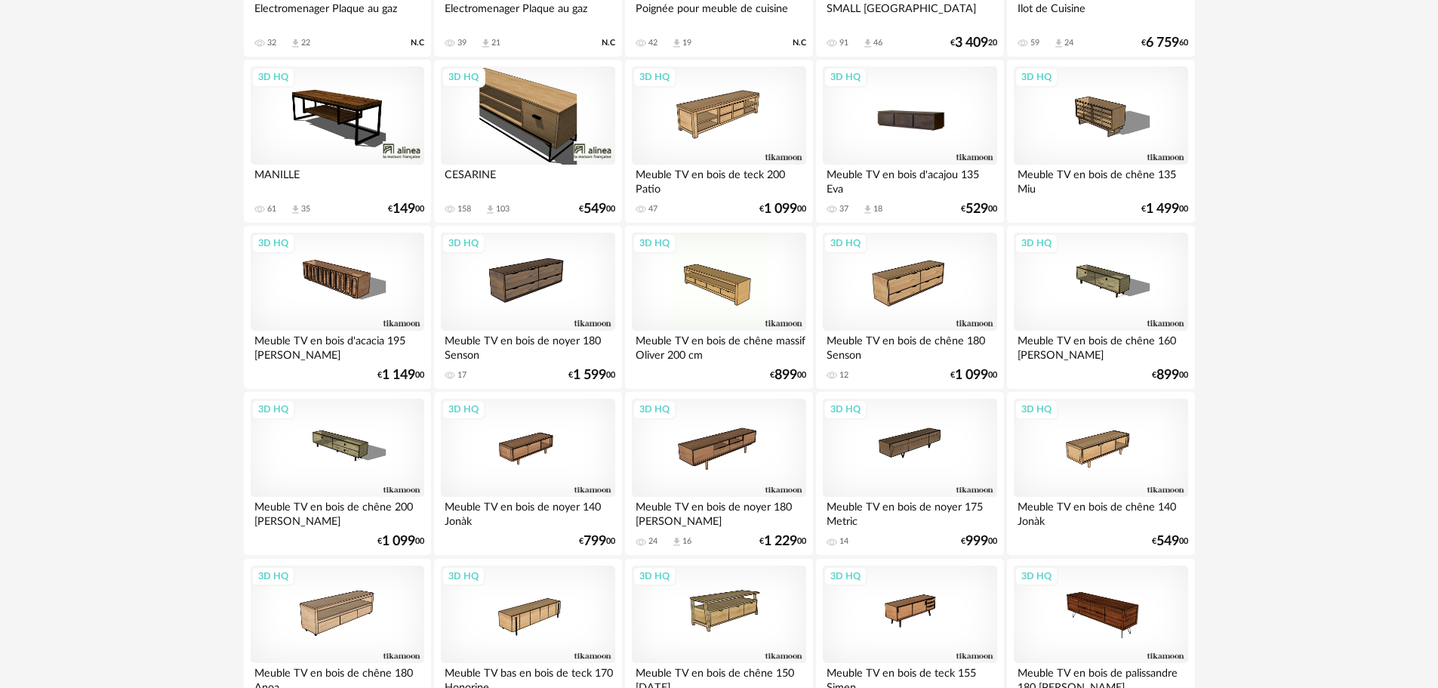
click at [887, 123] on div "3D HQ" at bounding box center [910, 115] width 174 height 98
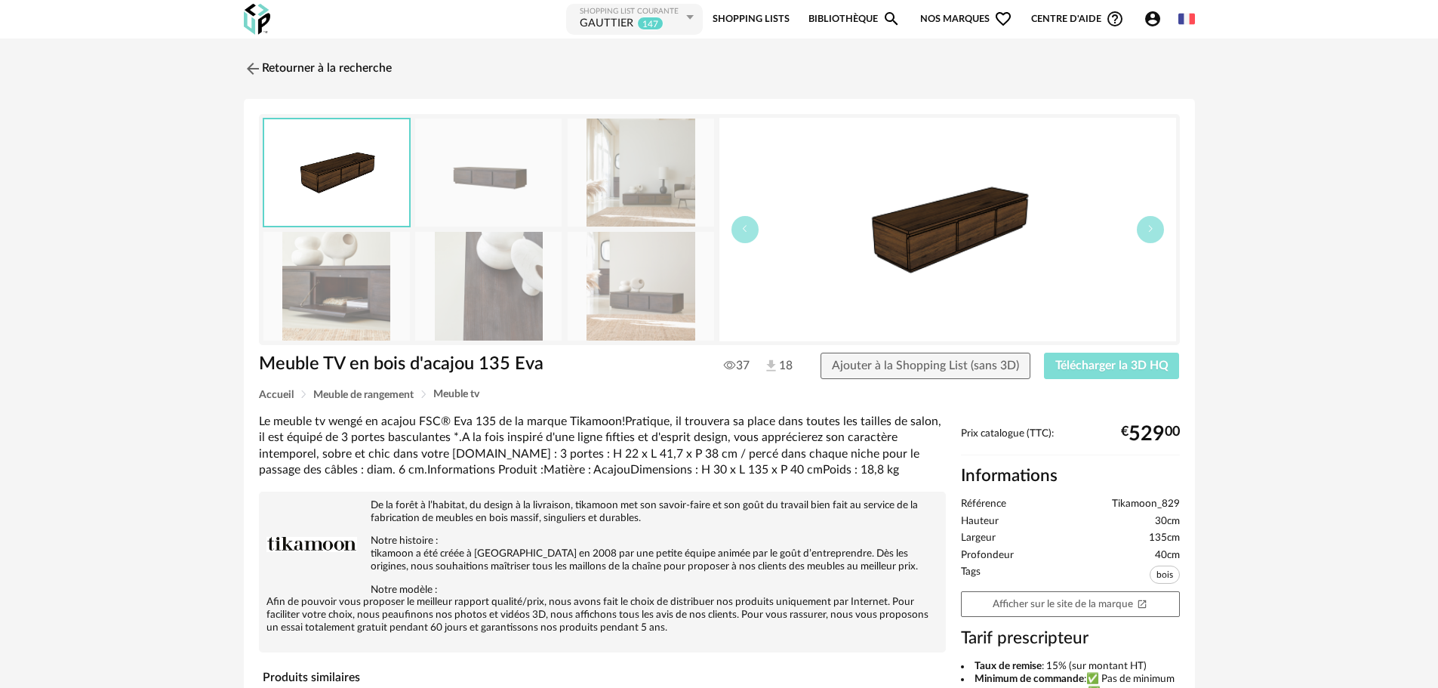
click at [1120, 362] on span "Télécharger la 3D HQ" at bounding box center [1111, 365] width 113 height 12
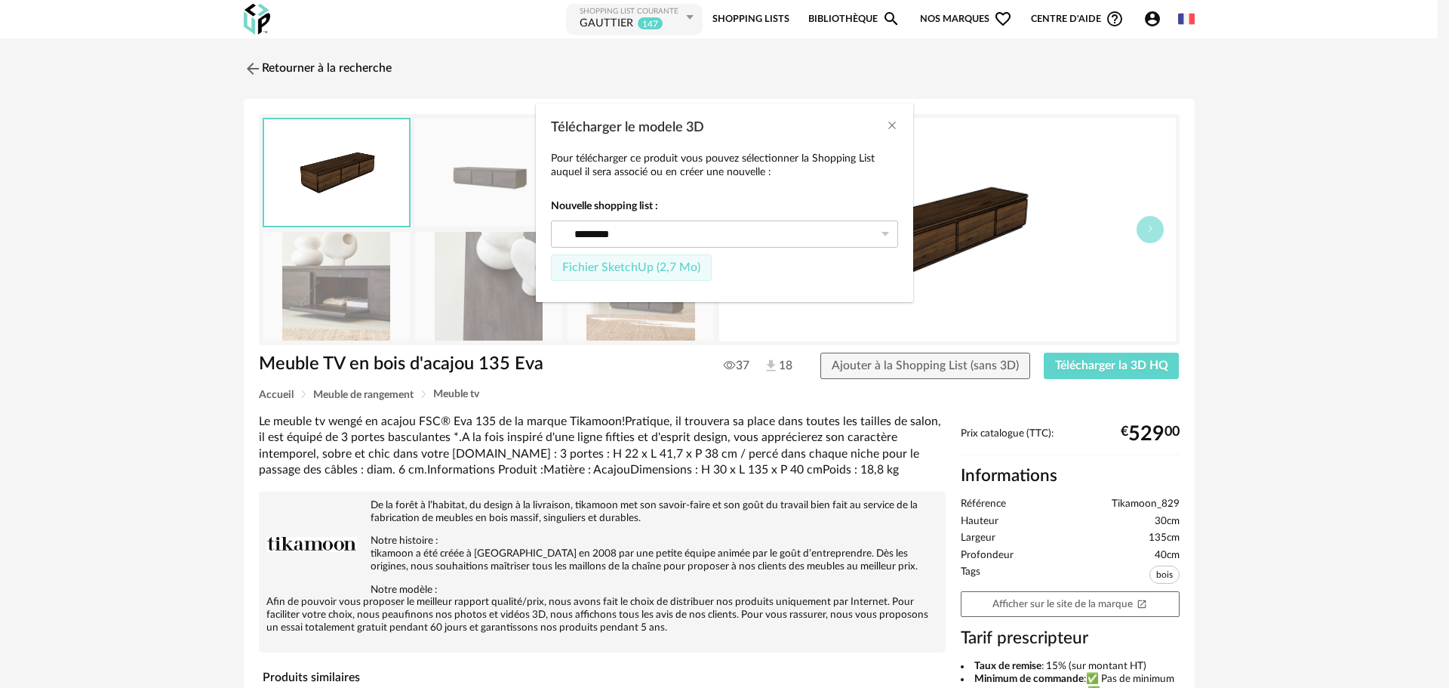
click at [639, 266] on span "Fichier SketchUp (2,7 Mo)" at bounding box center [631, 267] width 138 height 12
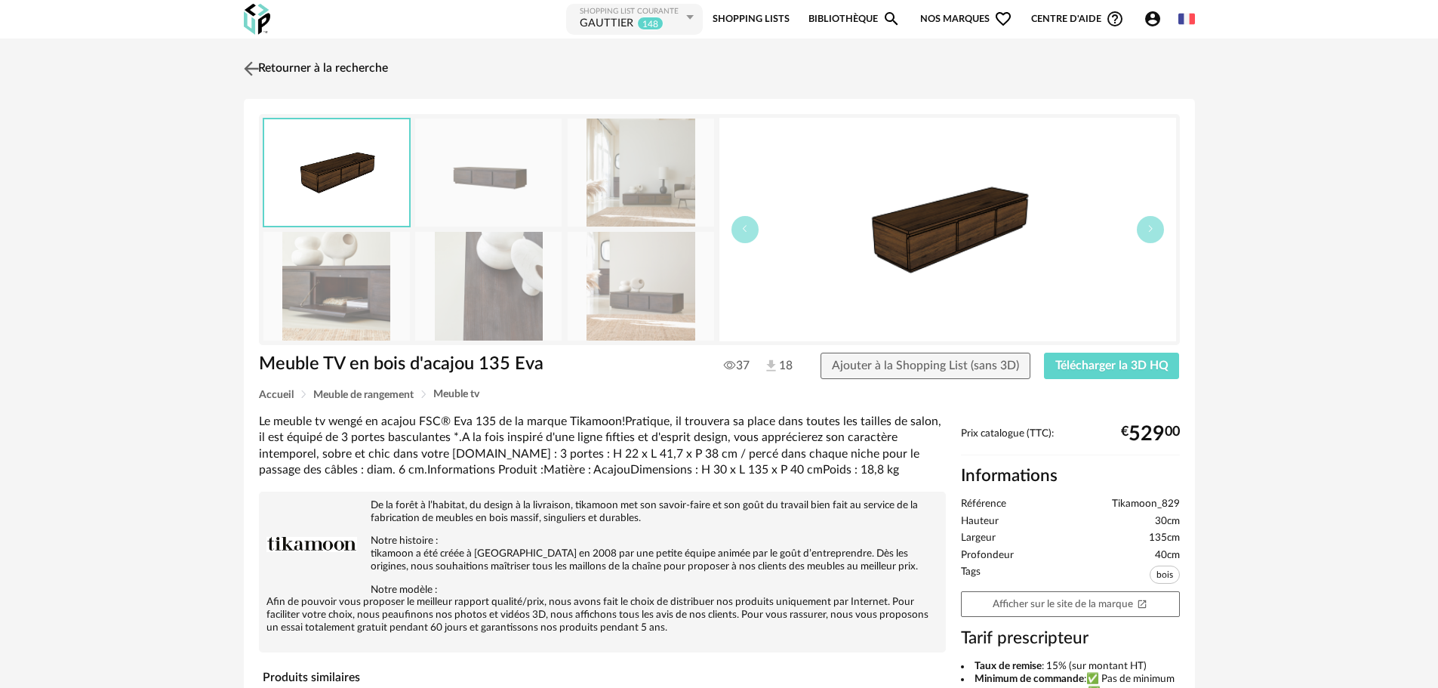
click at [247, 71] on img at bounding box center [251, 68] width 22 height 22
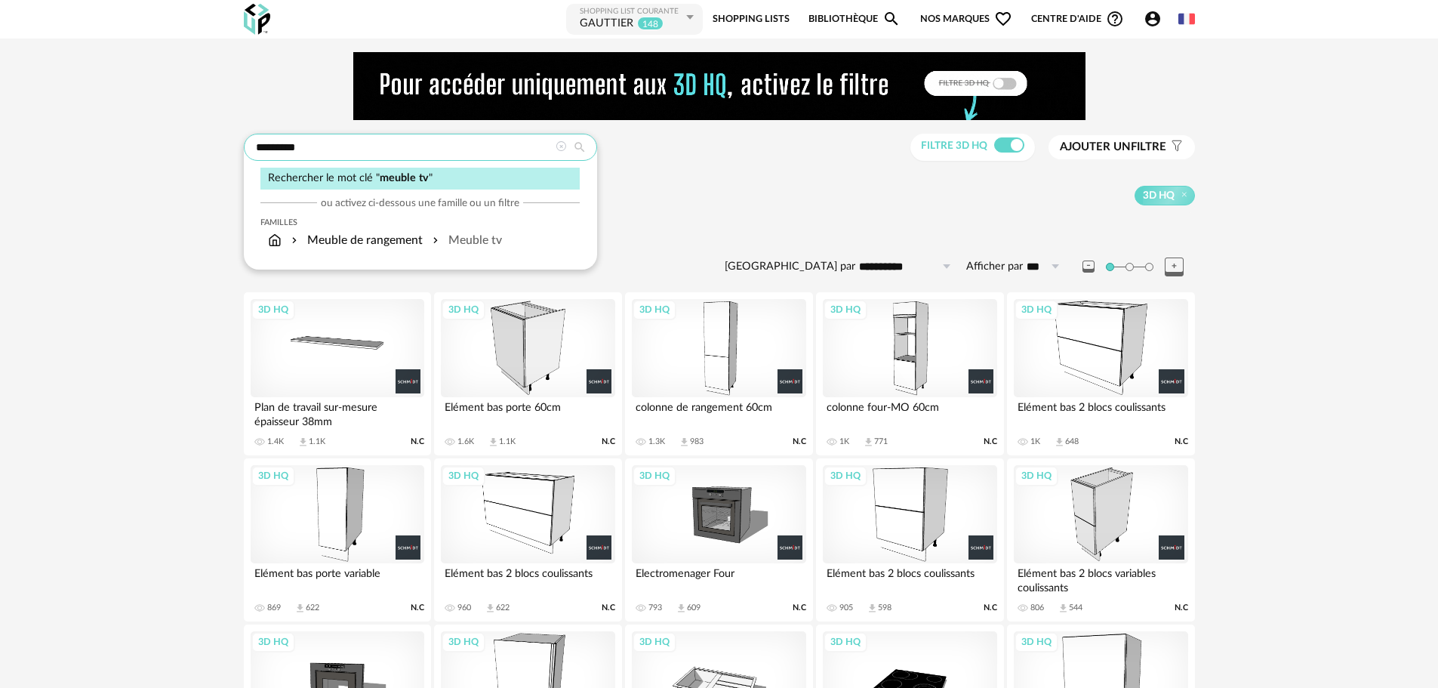
drag, startPoint x: 322, startPoint y: 143, endPoint x: 75, endPoint y: 188, distance: 250.8
type input "**********"
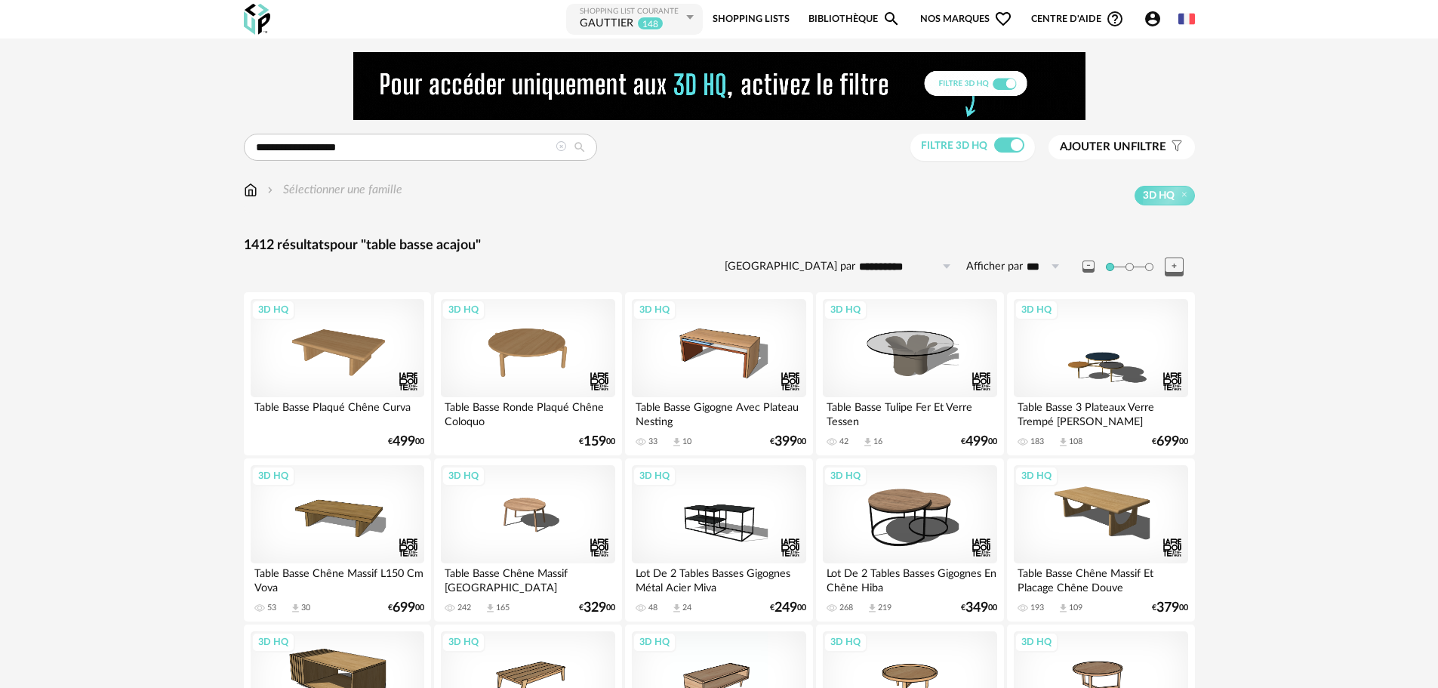
click at [1122, 134] on div "Filtre 3D HQ Ajouter un filtre s Filter icon Filtrer par :" at bounding box center [1052, 148] width 285 height 28
click at [1122, 138] on button "Ajouter un filtre s Filter icon" at bounding box center [1121, 147] width 146 height 24
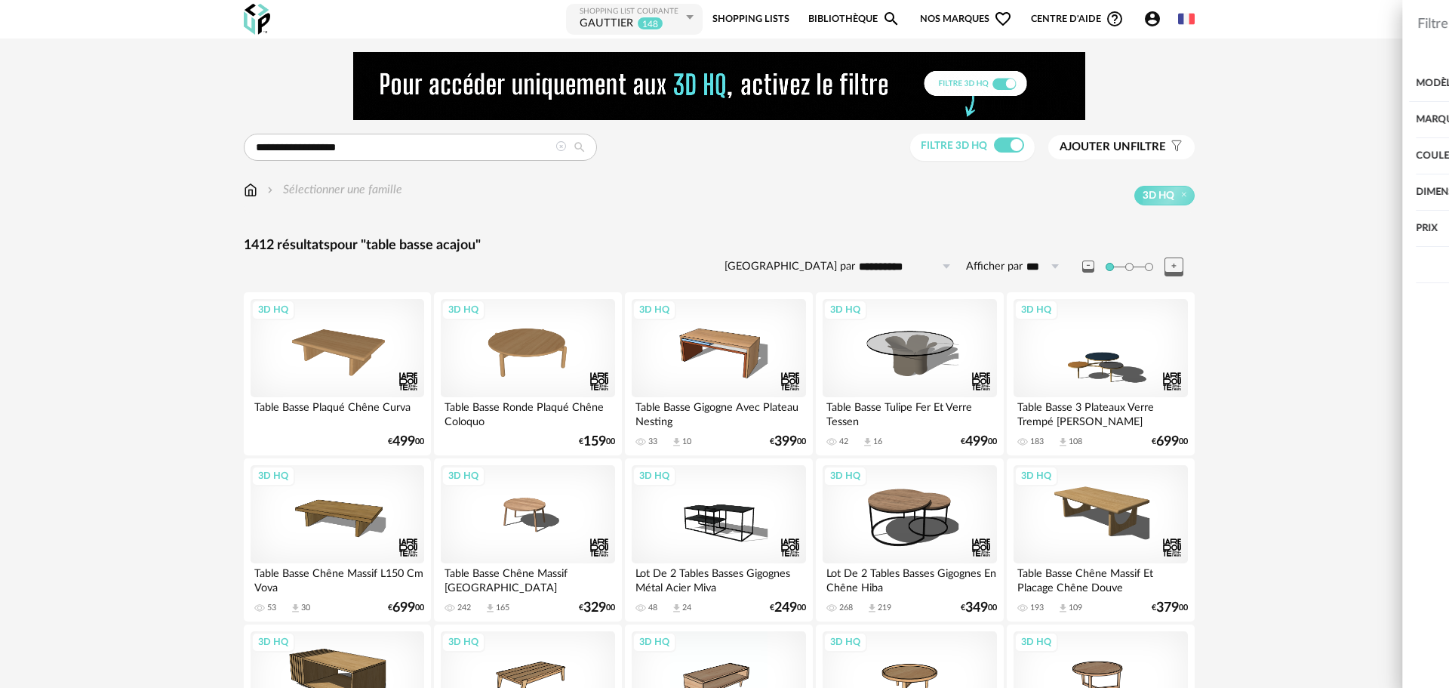
click at [1087, 123] on div "Marque" at bounding box center [1224, 120] width 392 height 36
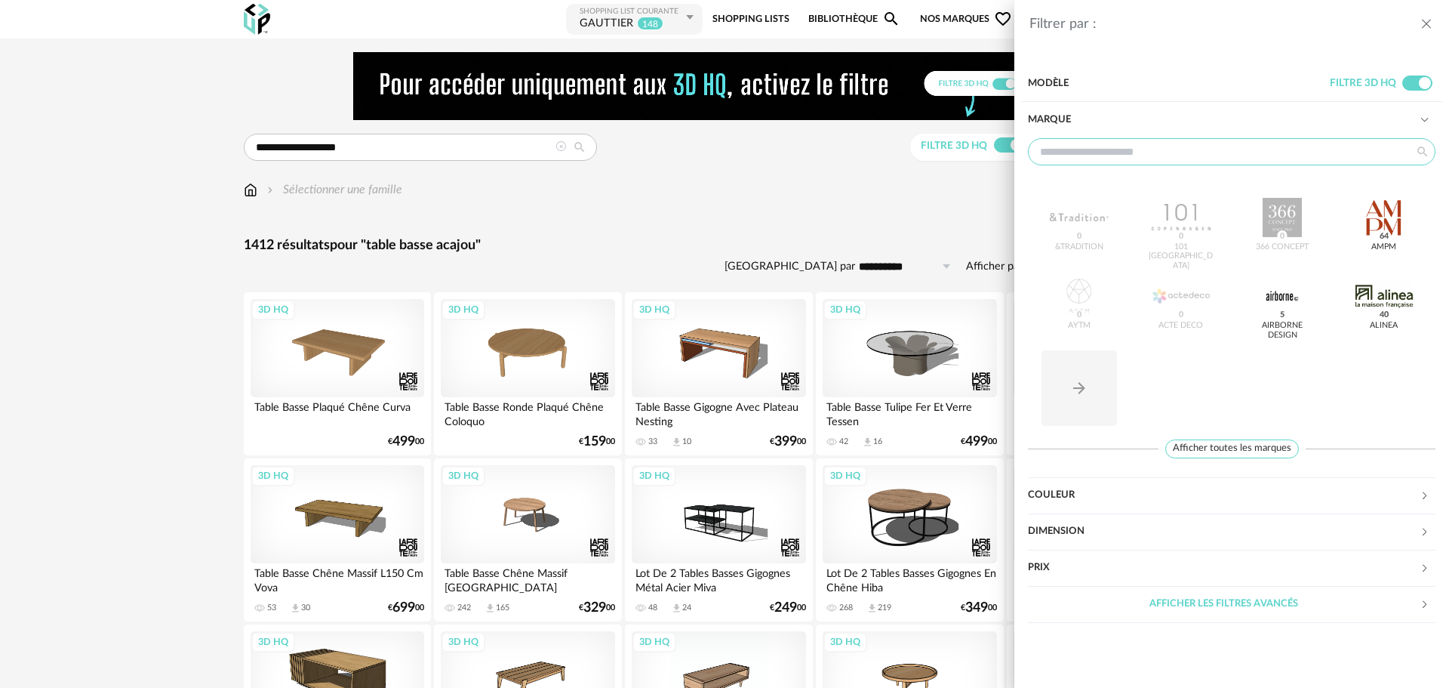
click at [1104, 158] on input "text" at bounding box center [1232, 151] width 408 height 27
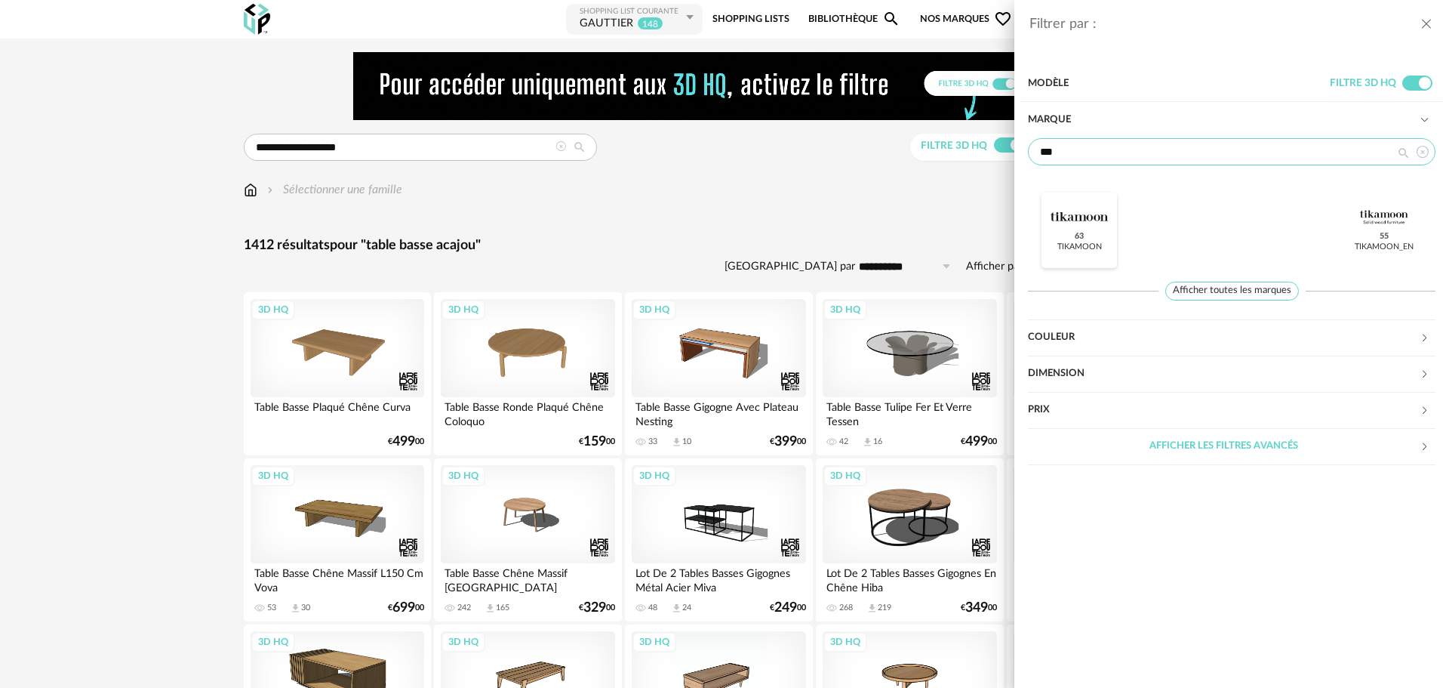
type input "***"
click at [1082, 230] on span "63" at bounding box center [1080, 236] width 14 height 12
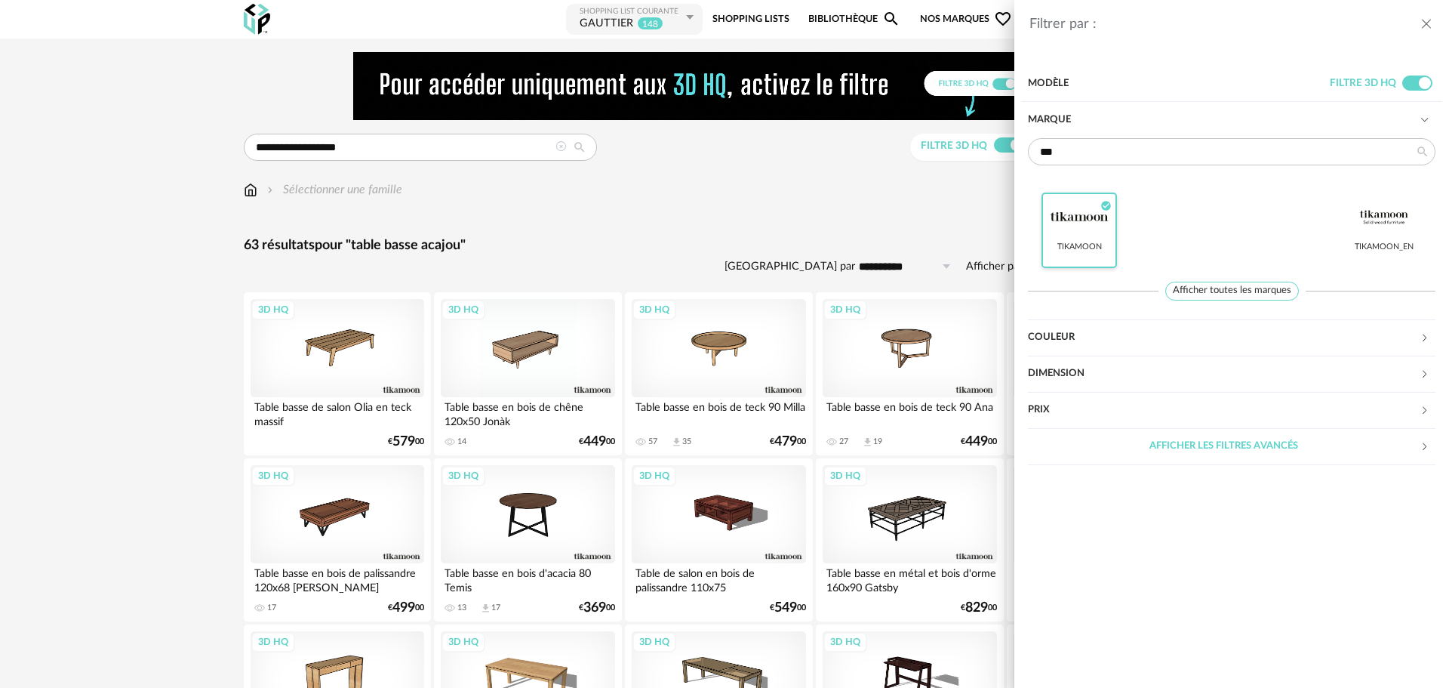
click at [714, 182] on div "Filtrer par : Modèle Filtre 3D HQ Marque *** Tikamoon Check Circle icon Tikamoo…" at bounding box center [724, 344] width 1449 height 688
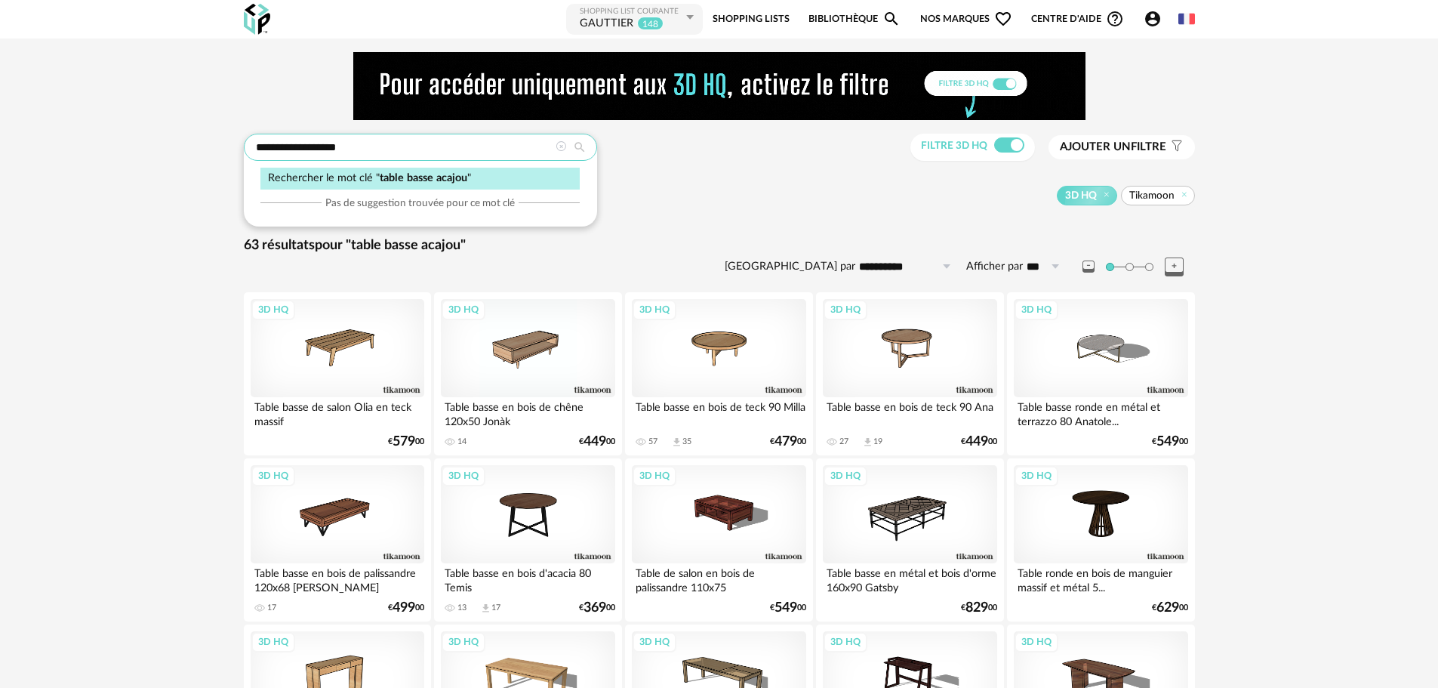
click at [381, 142] on input "**********" at bounding box center [420, 147] width 353 height 27
type input "**********"
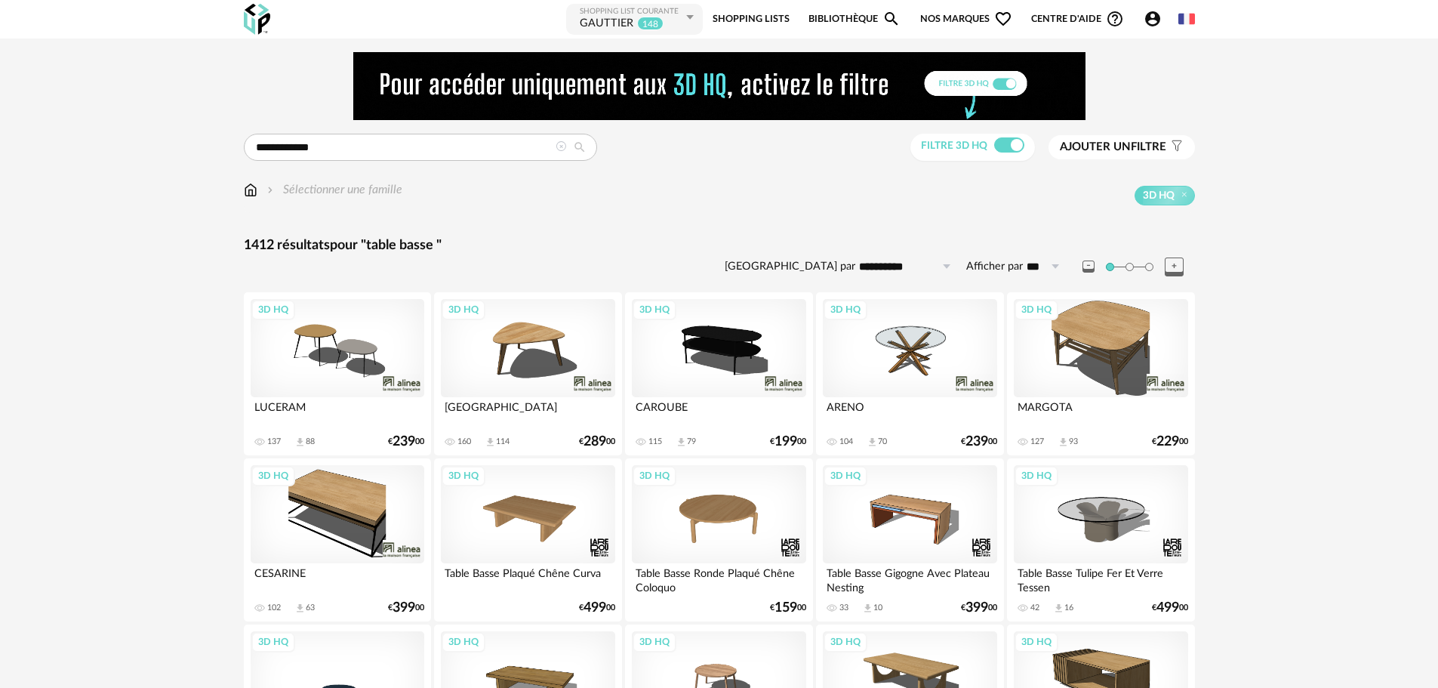
click at [1098, 146] on span "Ajouter un" at bounding box center [1095, 146] width 71 height 11
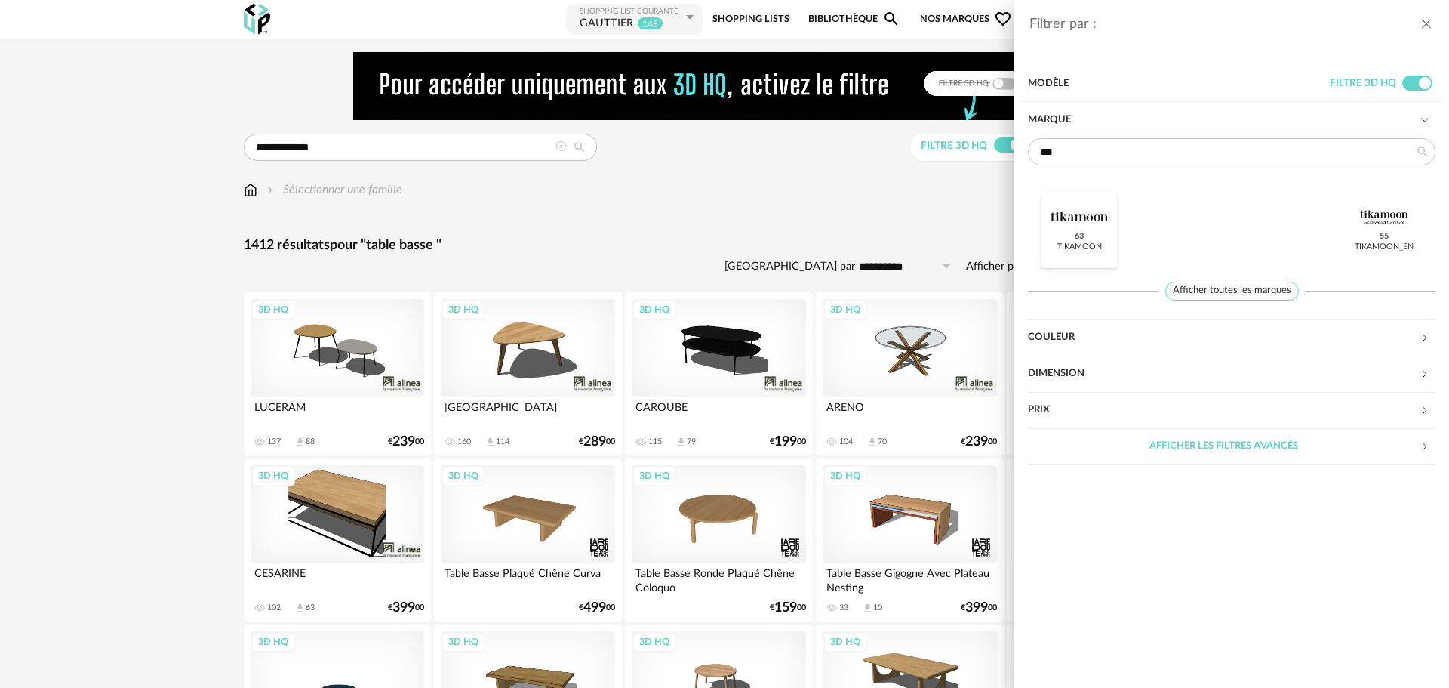
click at [1087, 209] on div at bounding box center [1079, 217] width 59 height 39
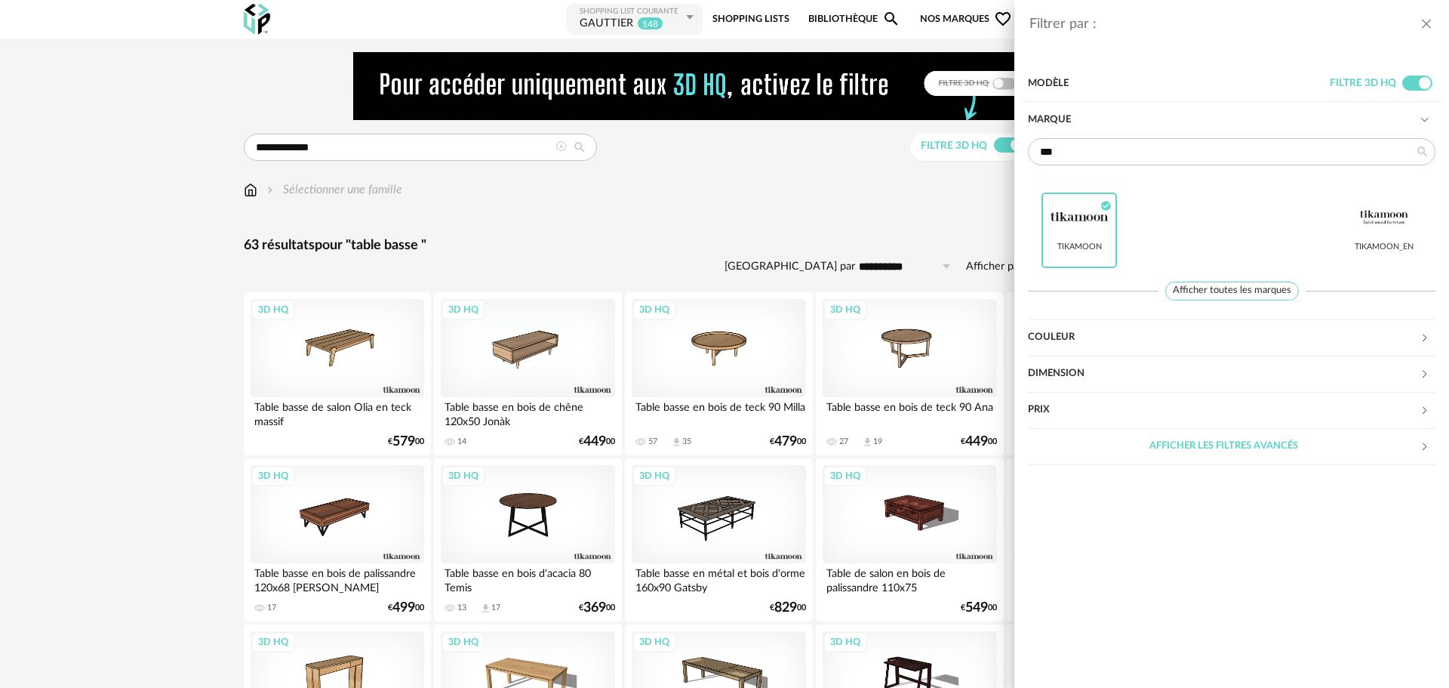
click at [817, 205] on div "Filtrer par : Modèle Filtre 3D HQ Marque *** Tikamoon Check Circle icon Tikamoo…" at bounding box center [724, 344] width 1449 height 688
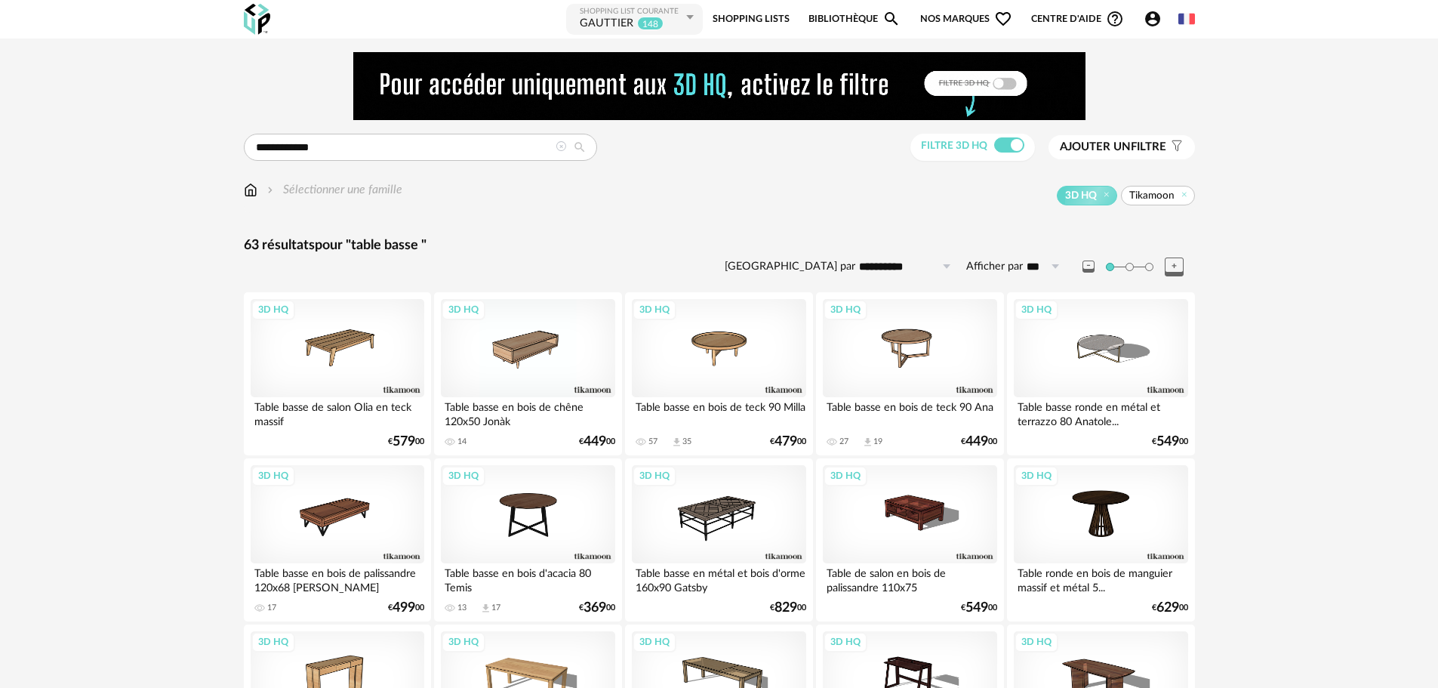
click at [1100, 142] on span "Ajouter un" at bounding box center [1095, 146] width 71 height 11
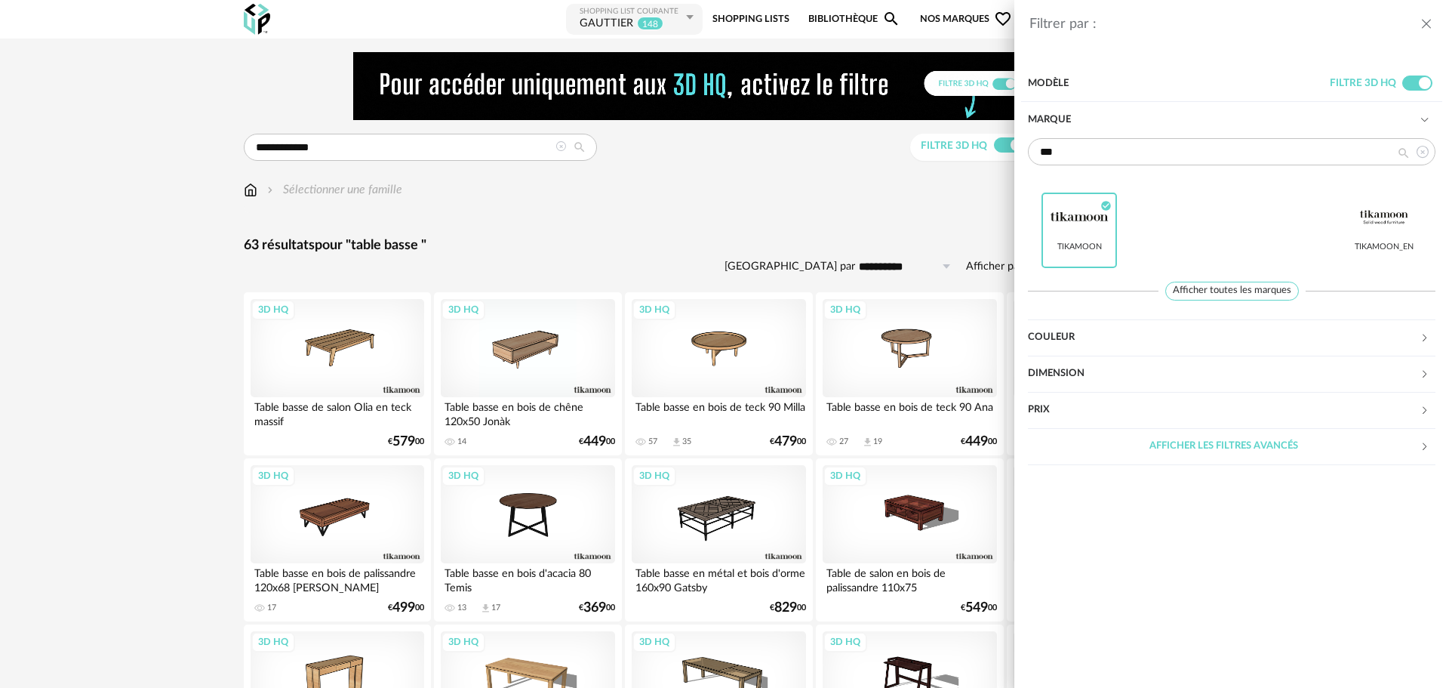
click at [1423, 148] on icon at bounding box center [1422, 151] width 19 height 27
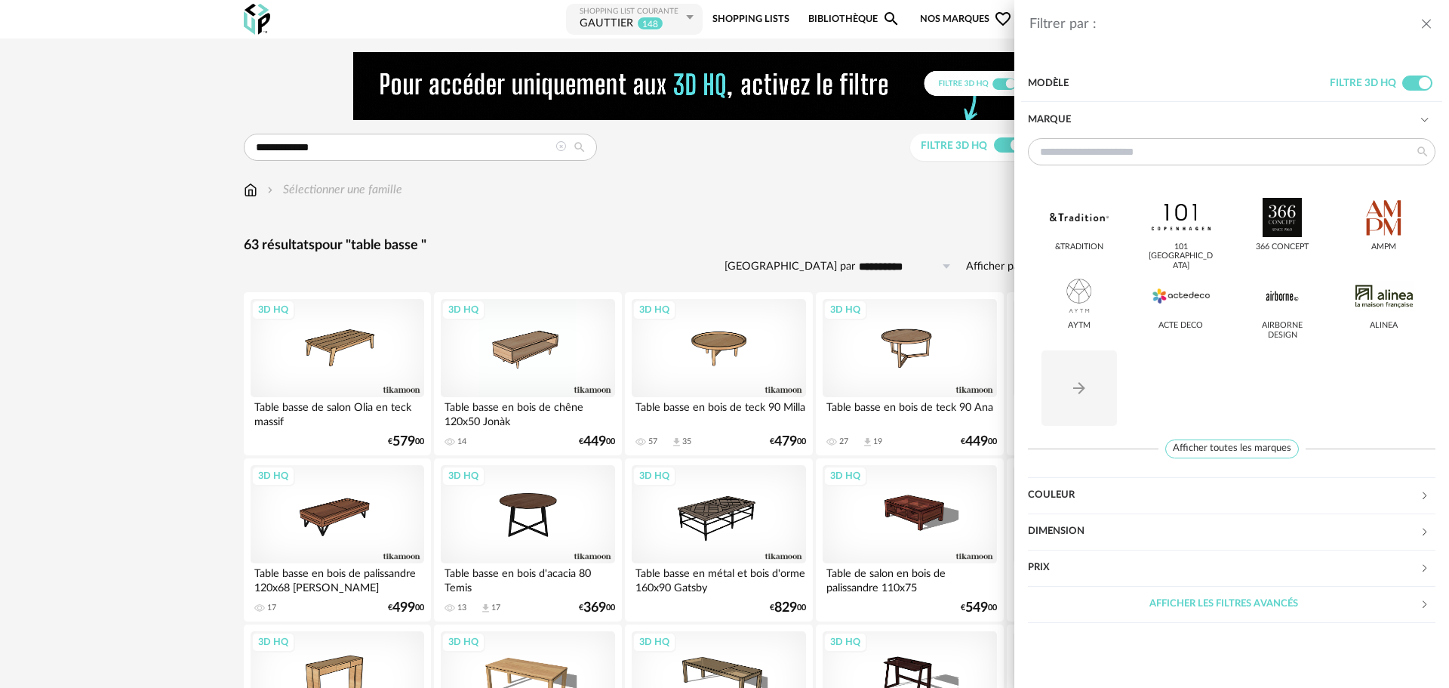
click at [360, 153] on div "Filtrer par : Modèle Filtre 3D HQ Marque &tradition 101 Copenhagen 366 Concept …" at bounding box center [724, 344] width 1449 height 688
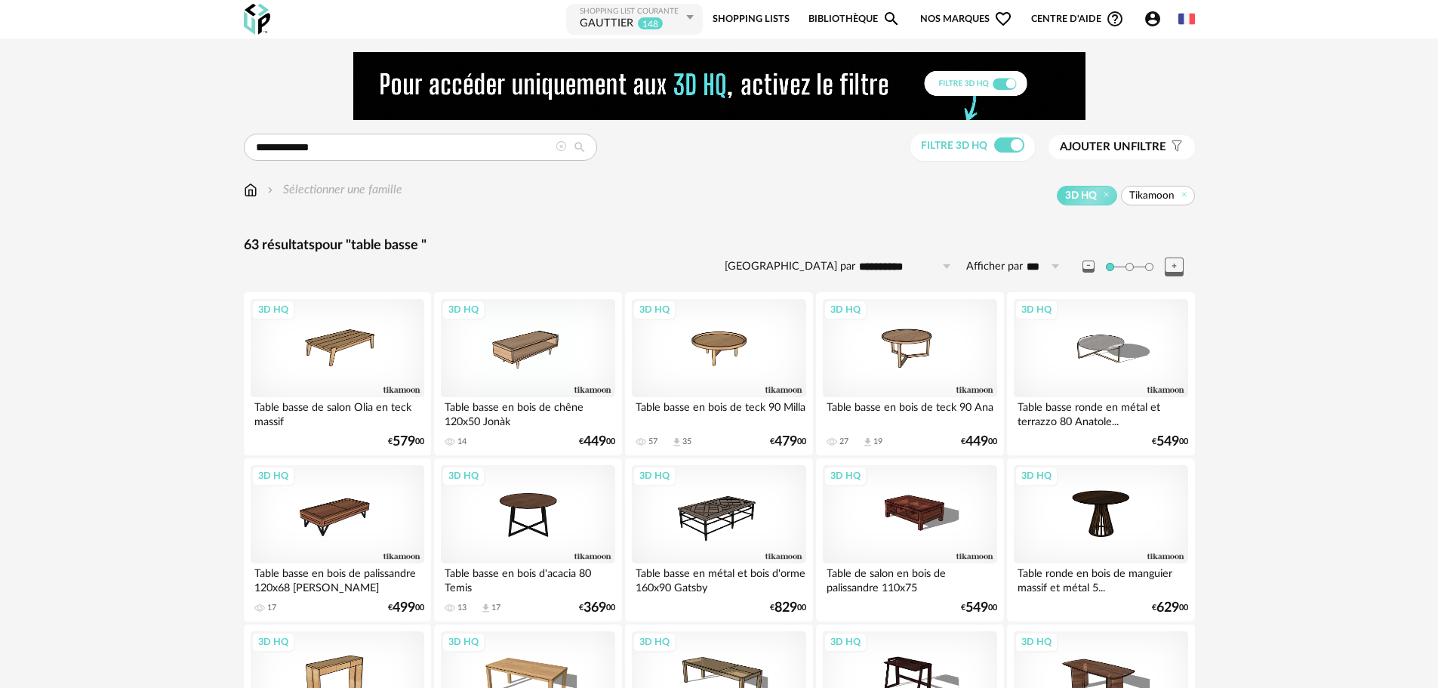
click at [1133, 143] on span "Ajouter un filtre" at bounding box center [1113, 147] width 106 height 15
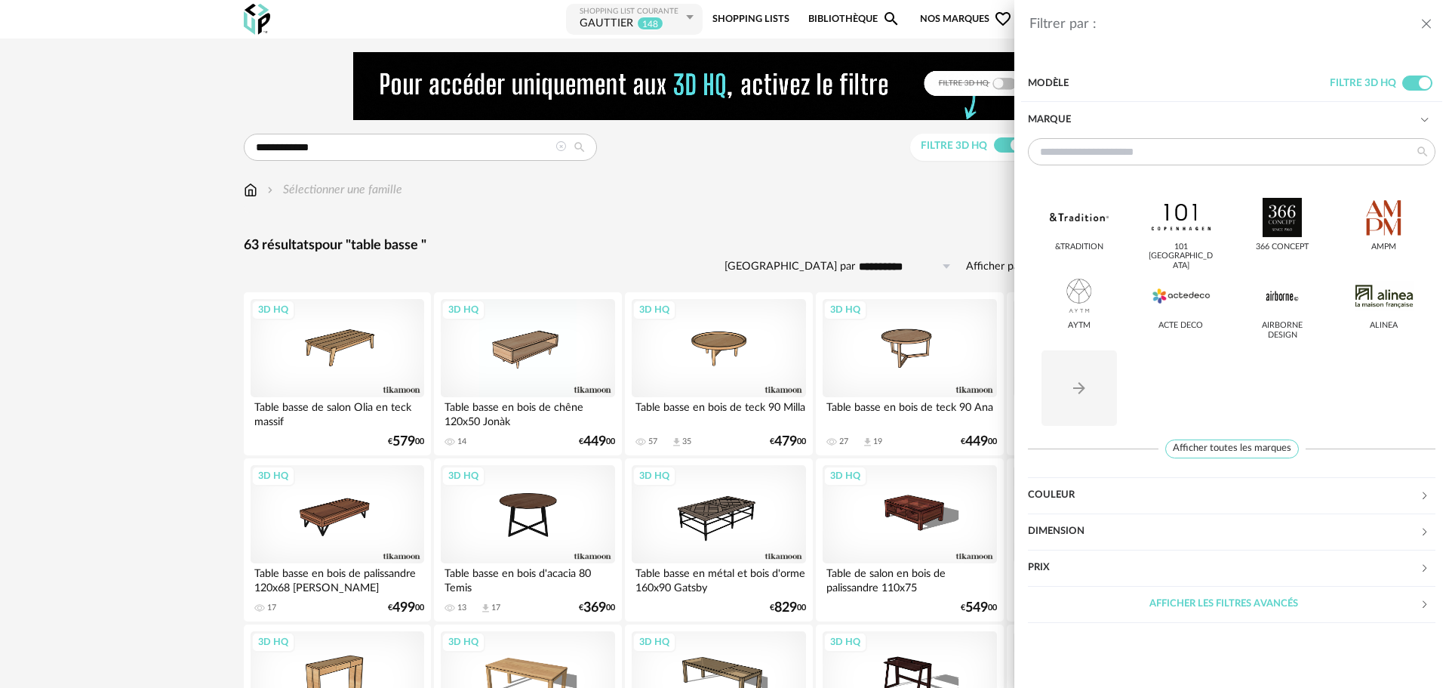
click at [1076, 492] on div "Couleur" at bounding box center [1224, 495] width 392 height 36
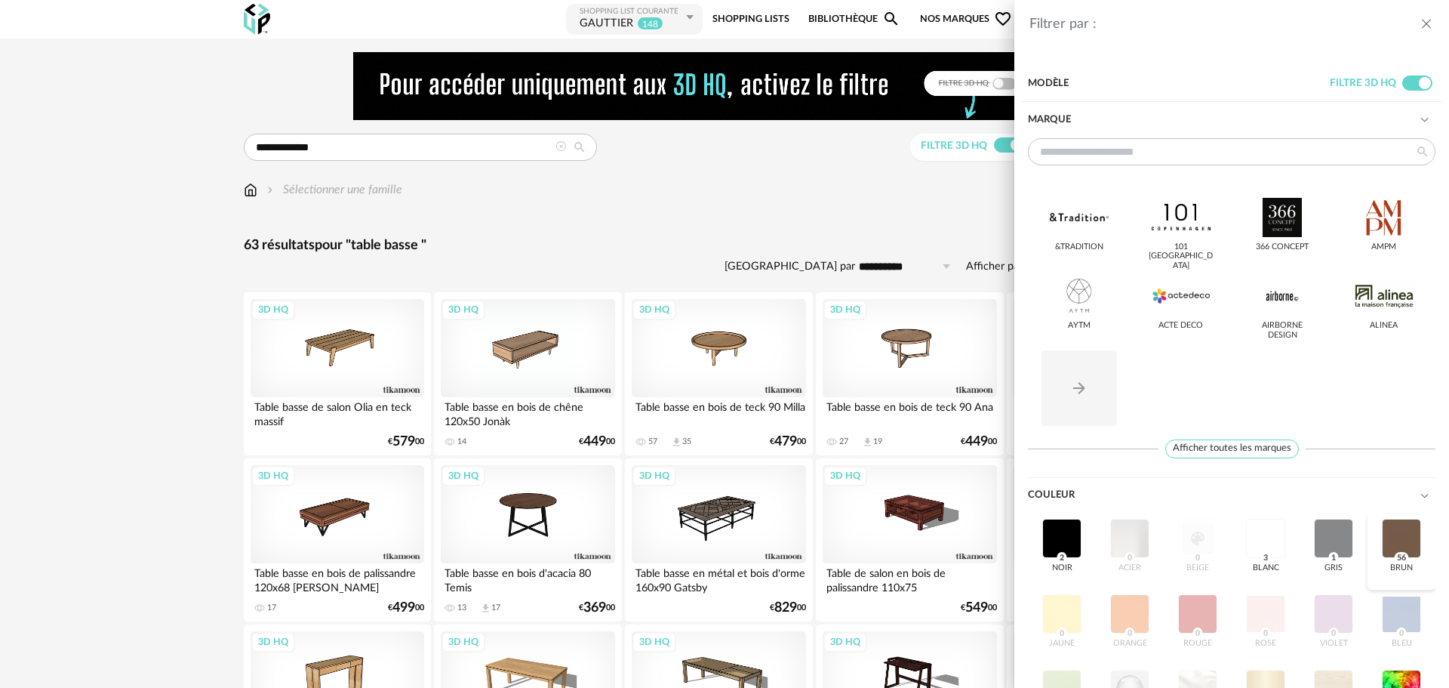
click at [1382, 558] on div at bounding box center [1401, 538] width 39 height 39
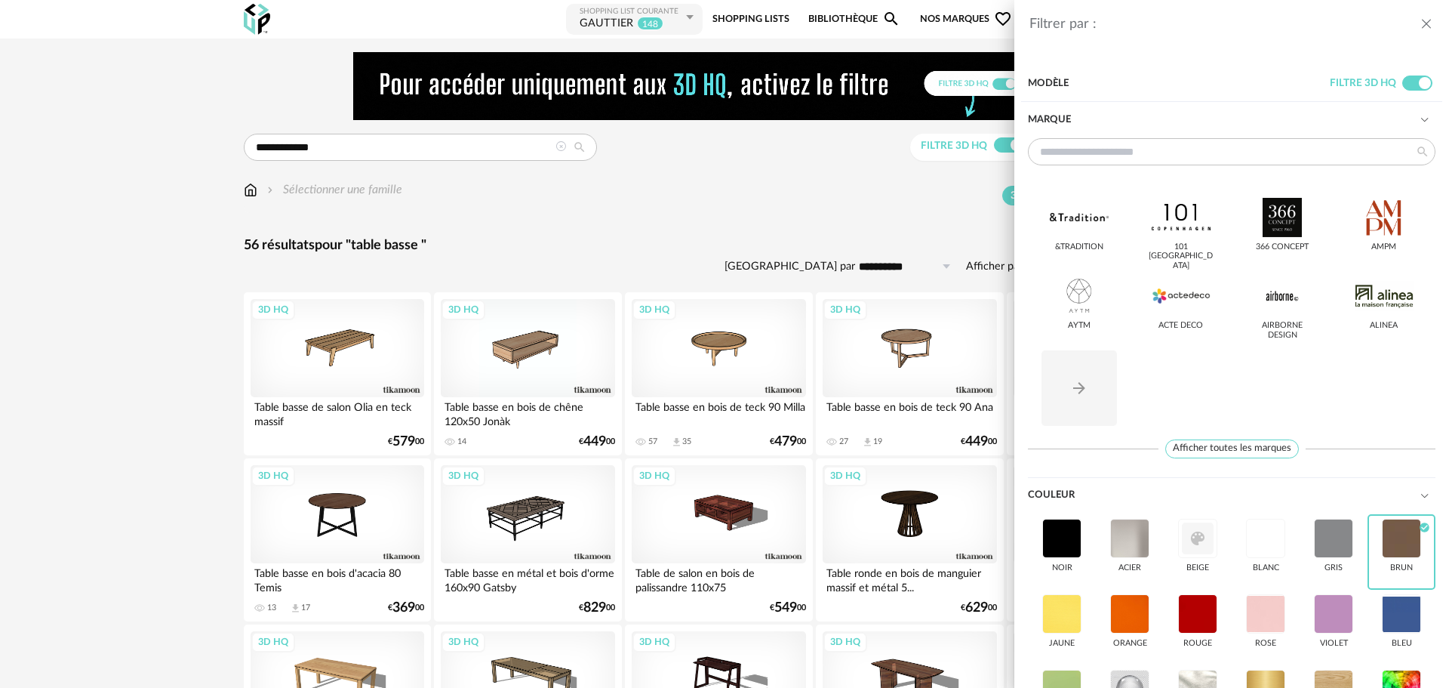
click at [571, 239] on div "Filtrer par : Modèle Filtre 3D HQ Marque &tradition 101 Copenhagen 366 Concept …" at bounding box center [724, 344] width 1449 height 688
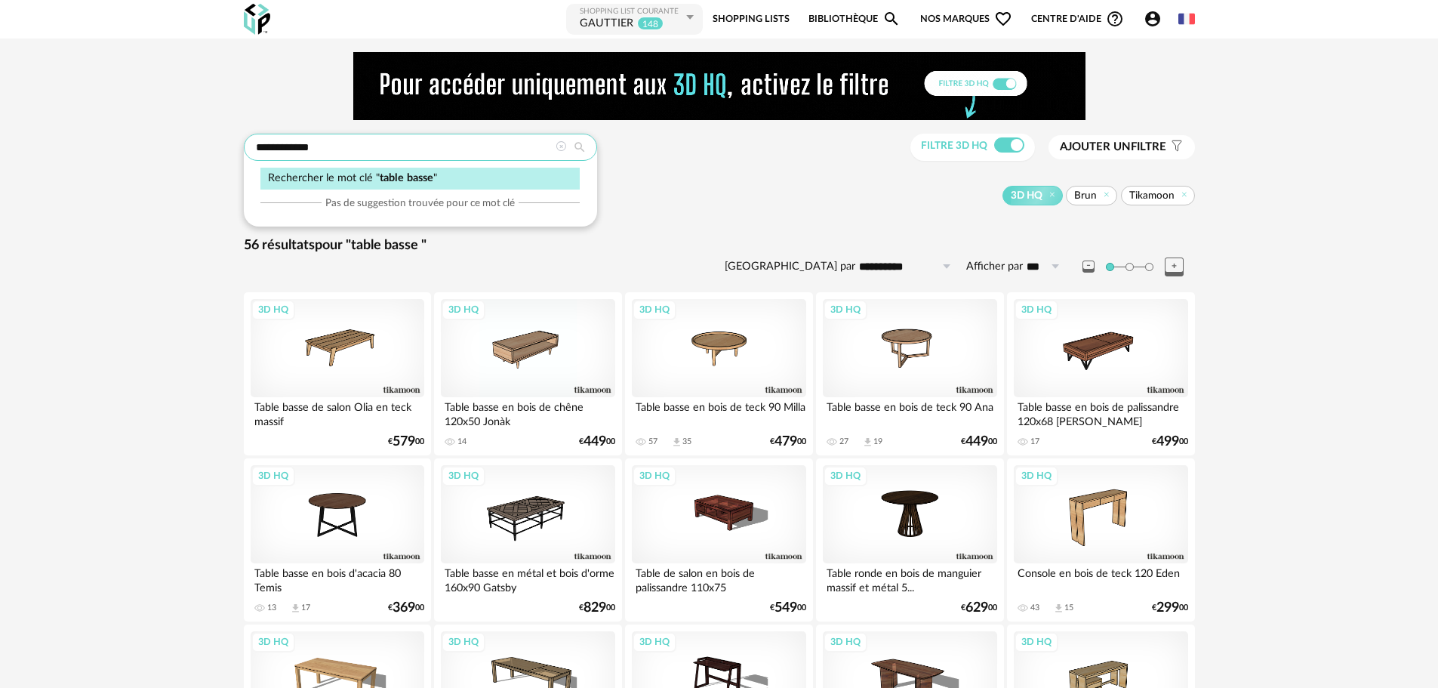
click at [413, 150] on input "**********" at bounding box center [420, 147] width 353 height 27
click at [1187, 192] on icon at bounding box center [1184, 194] width 10 height 10
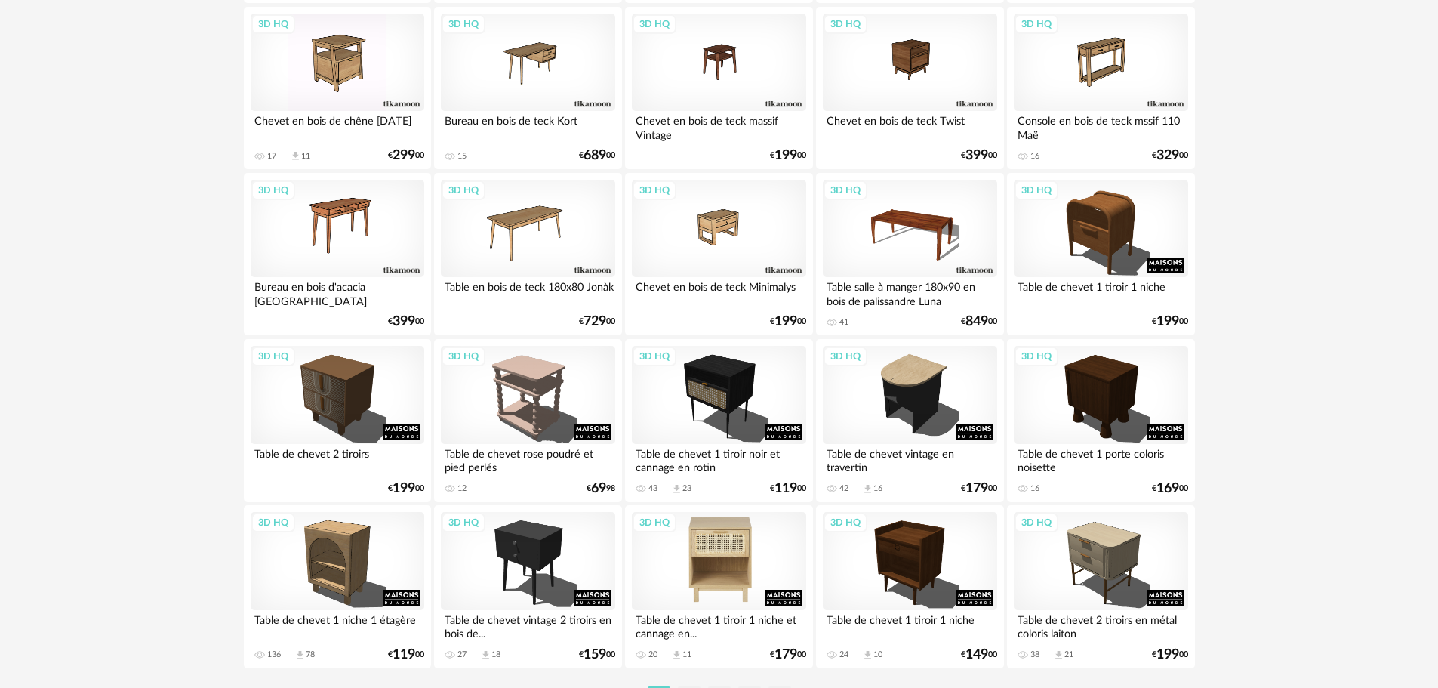
scroll to position [3026, 0]
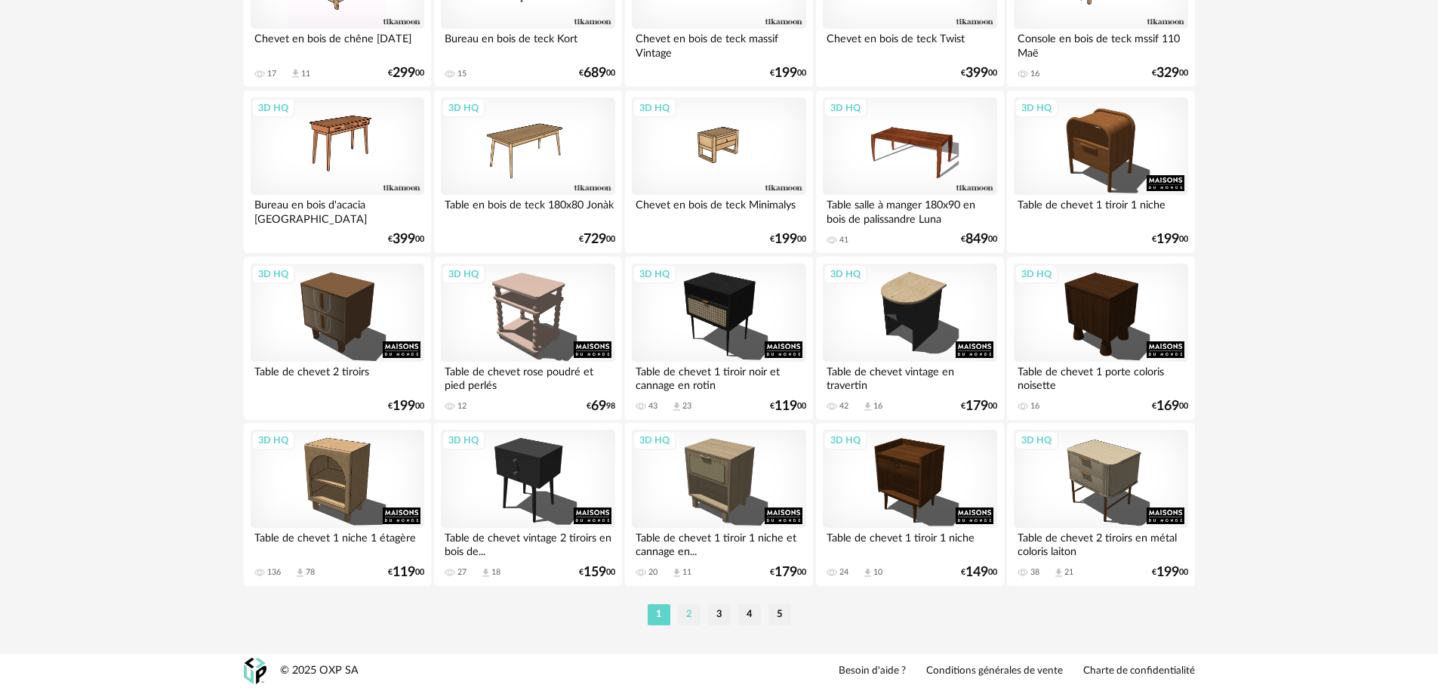
click at [689, 620] on li "2" at bounding box center [689, 614] width 23 height 21
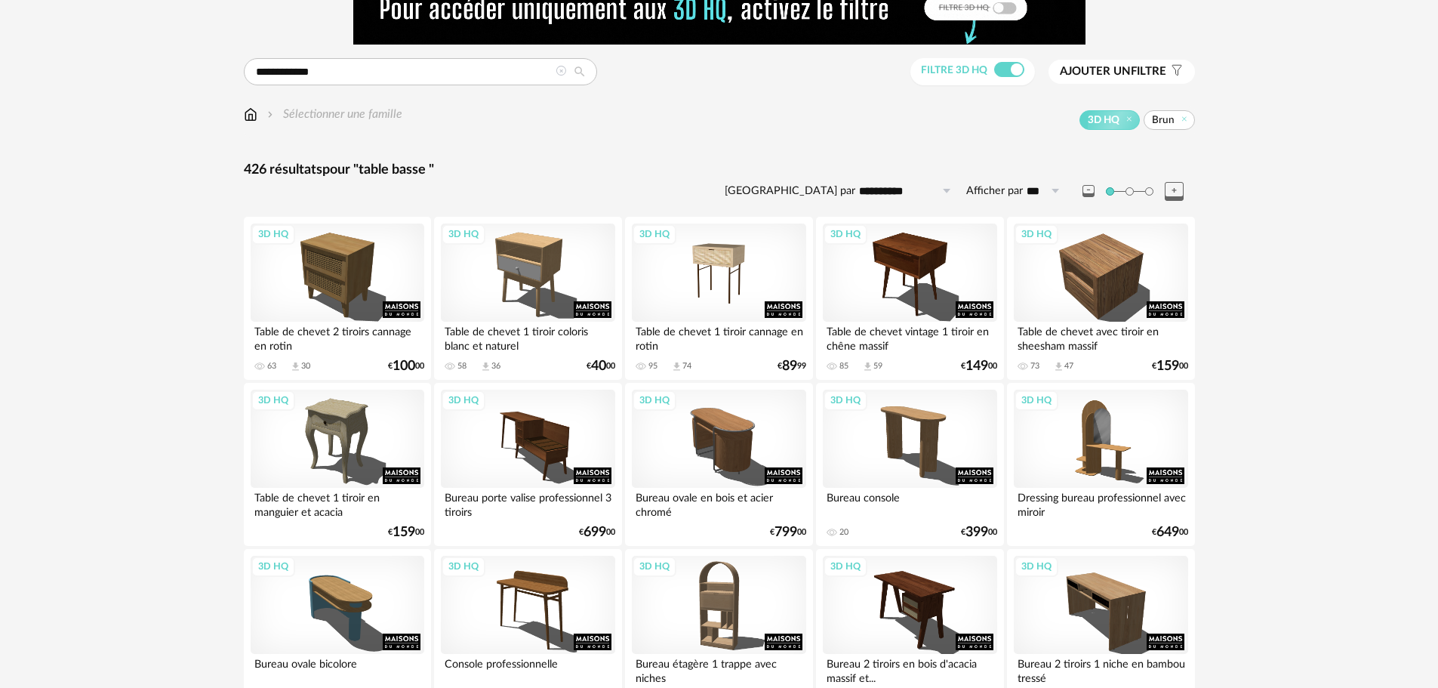
scroll to position [377, 0]
